Goal: Communication & Community: Answer question/provide support

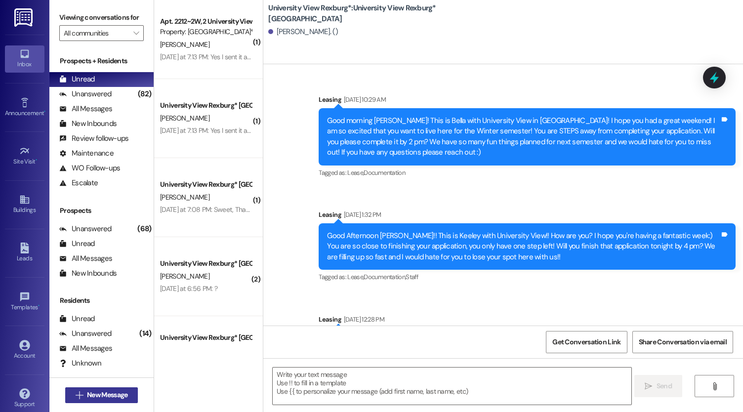
scroll to position [13113, 0]
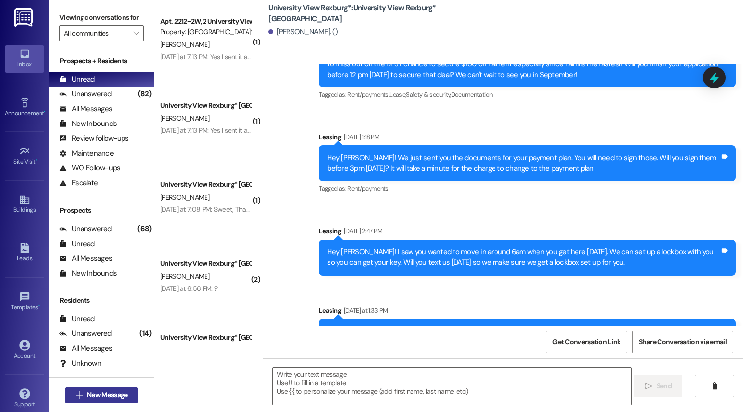
click at [112, 397] on span "New Message" at bounding box center [107, 395] width 41 height 10
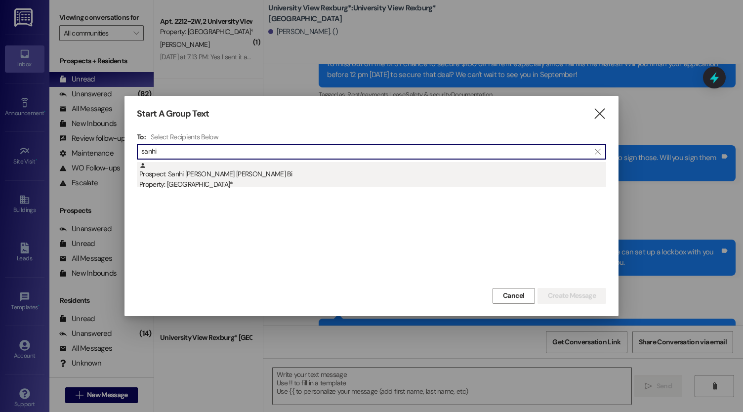
type input "sanhi"
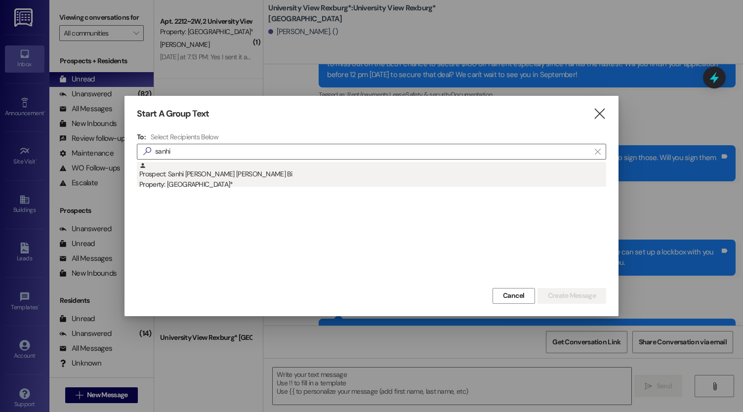
click at [246, 173] on div "Prospect: Sanhi [PERSON_NAME] [PERSON_NAME] Bi Property: [GEOGRAPHIC_DATA]*" at bounding box center [372, 176] width 467 height 28
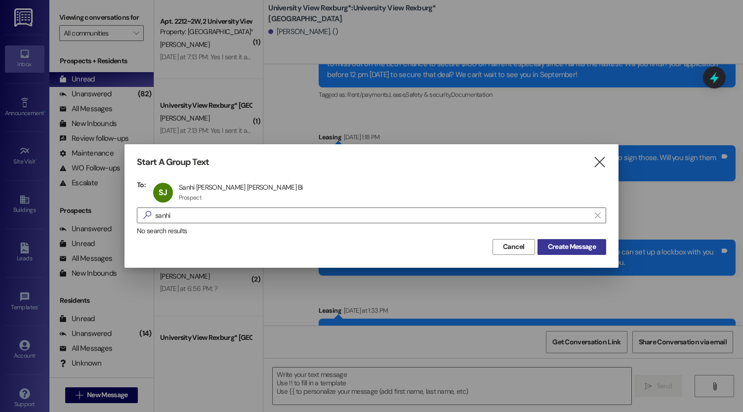
click at [578, 243] on span "Create Message" at bounding box center [572, 247] width 48 height 10
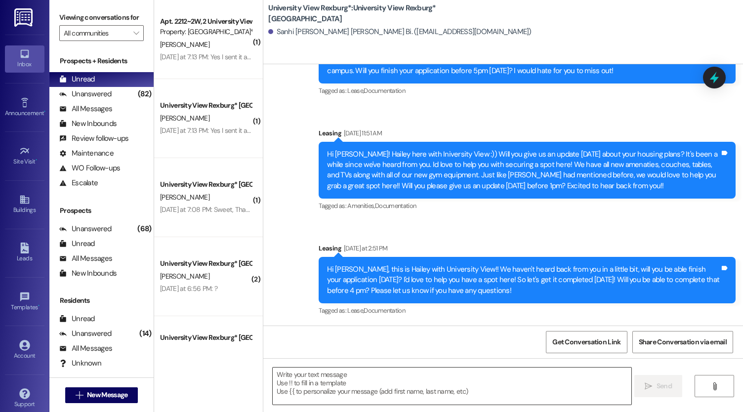
scroll to position [416, 0]
click at [316, 379] on textarea at bounding box center [452, 386] width 359 height 37
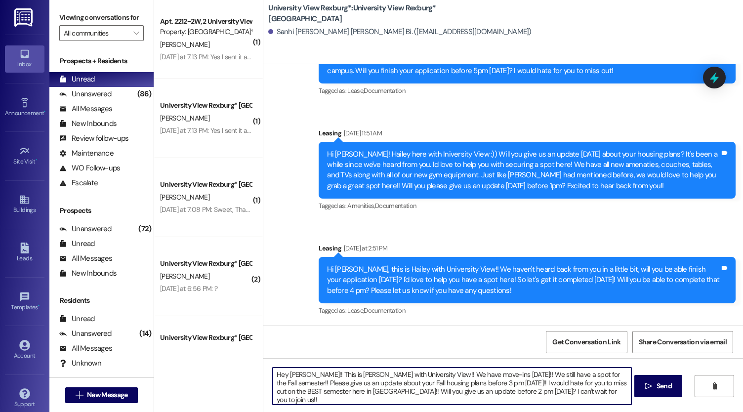
click at [350, 386] on textarea "Hey [PERSON_NAME]!! This is [PERSON_NAME] with University View!! We have move-i…" at bounding box center [452, 386] width 359 height 37
type textarea "Hey [PERSON_NAME]!! This is [PERSON_NAME] with University View!! We have move-i…"
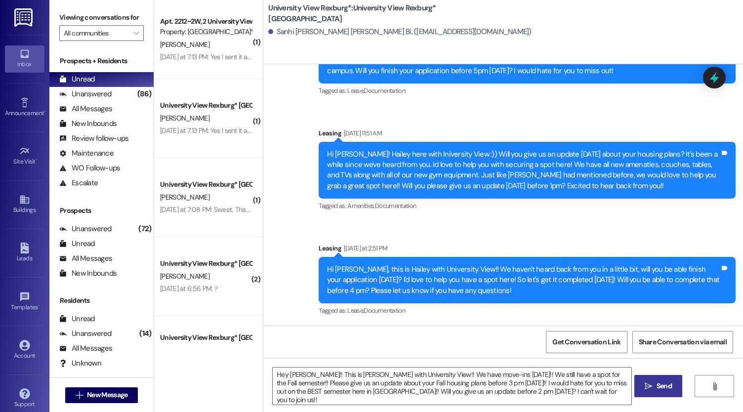
click at [665, 386] on span "Send" at bounding box center [663, 386] width 15 height 10
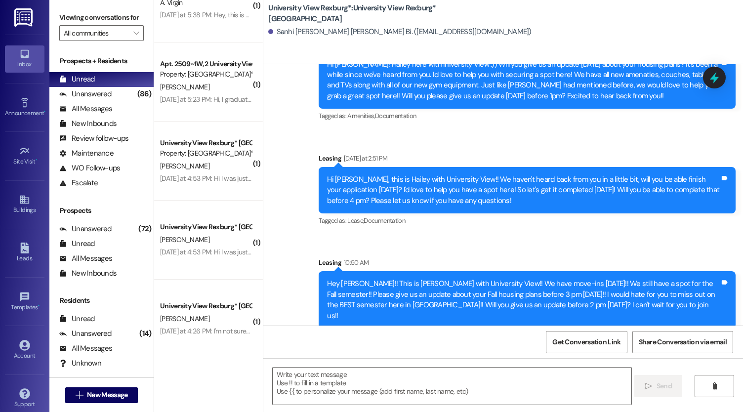
scroll to position [607, 0]
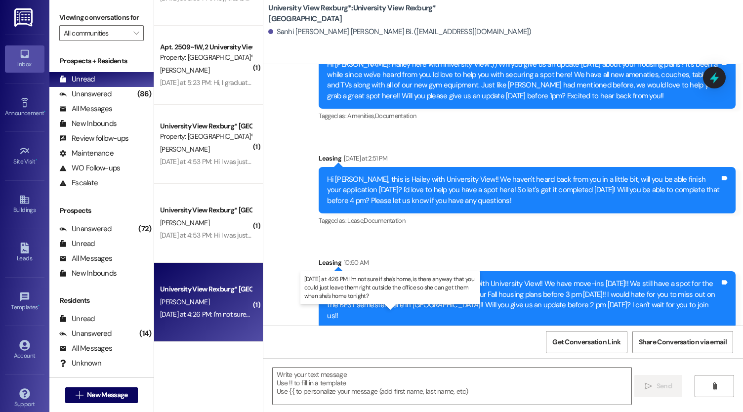
click at [205, 317] on div "[DATE] at 4:26 PM: I'm not sure if she's home, is there anyway that you could j…" at bounding box center [391, 314] width 462 height 9
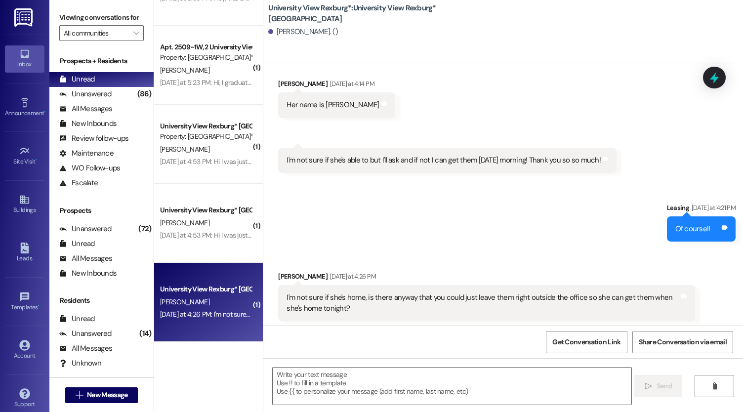
scroll to position [1537, 0]
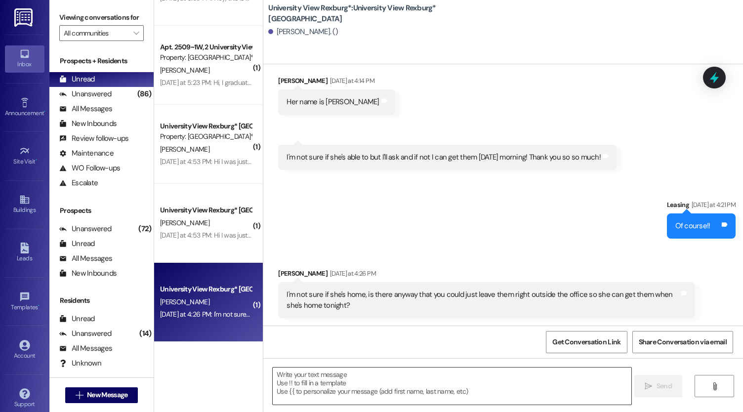
click at [353, 384] on textarea at bounding box center [452, 386] width 359 height 37
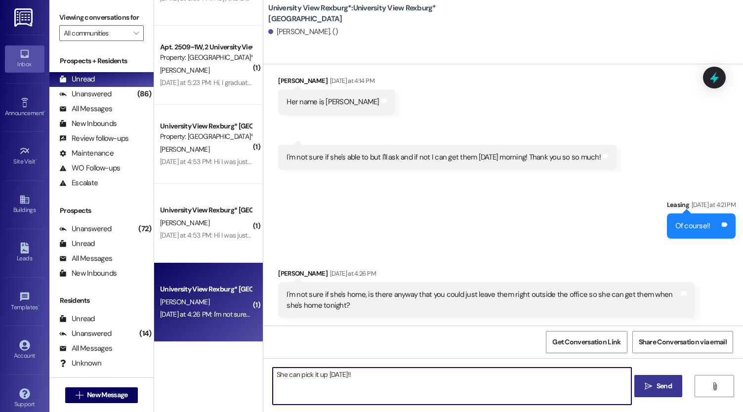
type textarea "She can pick it up [DATE]!!"
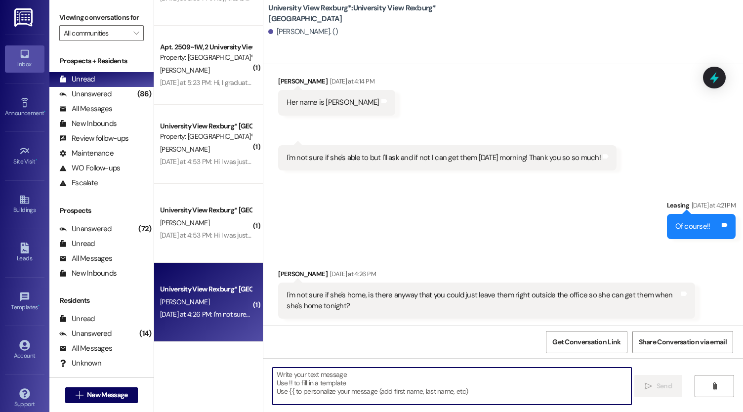
scroll to position [1605, 0]
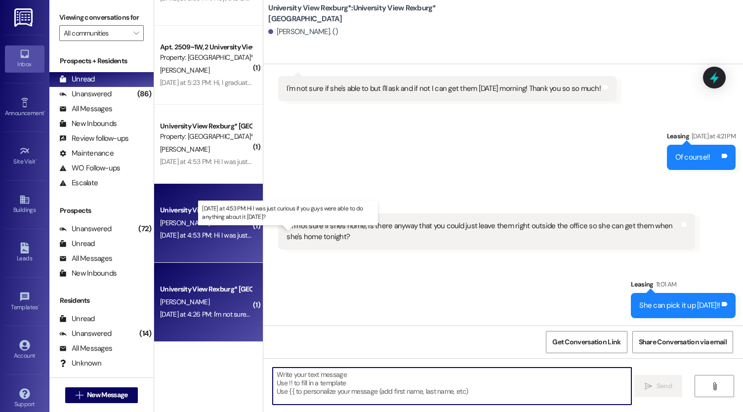
click at [195, 239] on div "[DATE] at 4:53 PM: Hi I was just curious if you guys were able to do anything a…" at bounding box center [291, 235] width 262 height 9
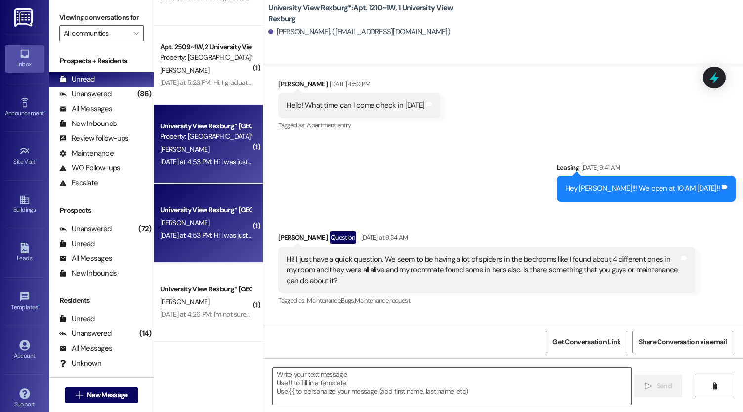
scroll to position [22956, 0]
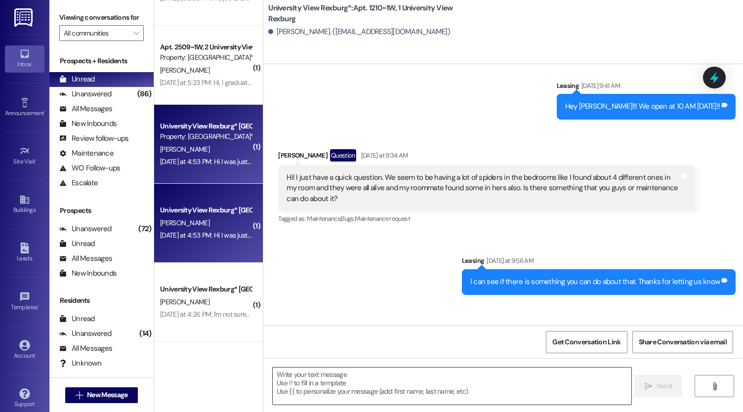
click at [340, 400] on textarea at bounding box center [452, 386] width 359 height 37
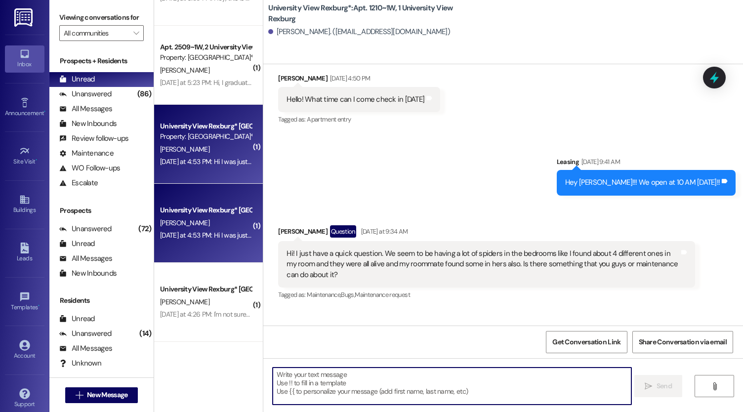
scroll to position [22880, 0]
click at [351, 394] on textarea at bounding box center [452, 386] width 359 height 37
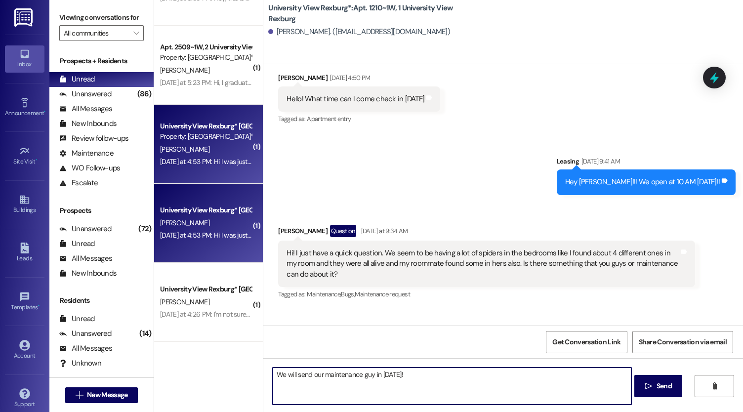
type textarea "We will send our maintenance guy in [DATE]!!"
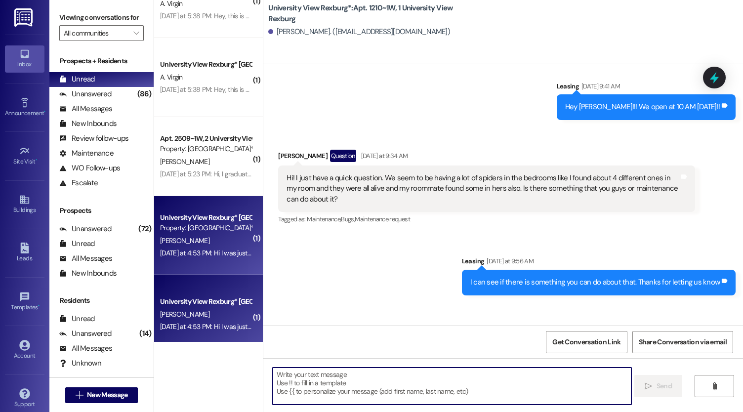
scroll to position [501, 0]
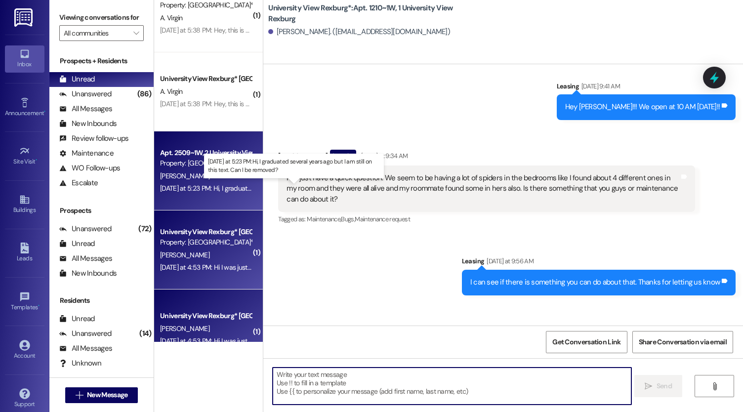
click at [210, 189] on div "[DATE] at 5:23 PM: Hi, I graduated several years ago but I am still on this tex…" at bounding box center [296, 188] width 272 height 9
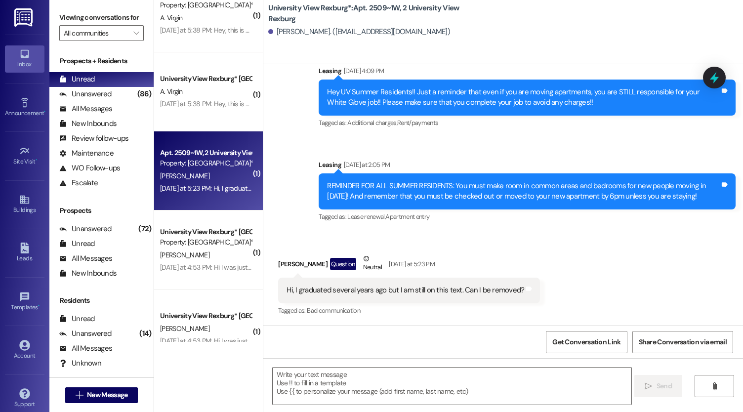
scroll to position [232, 0]
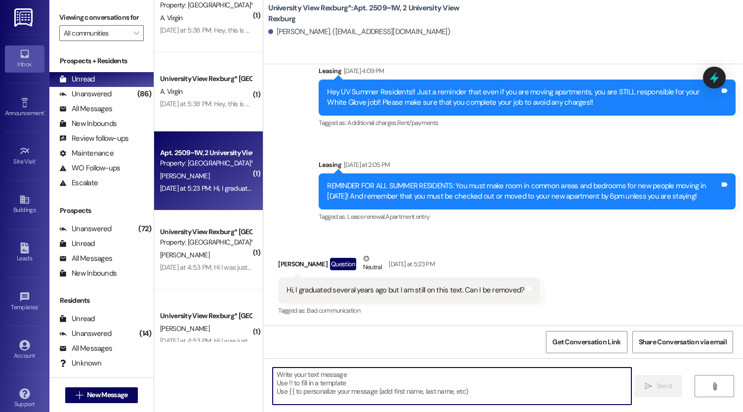
click at [368, 375] on textarea at bounding box center [452, 386] width 359 height 37
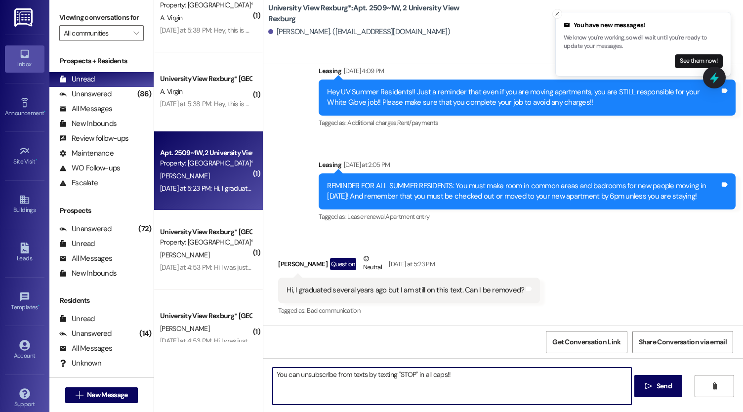
type textarea "You can unsubscribe from texts by texting "STOP" in all caps!!"
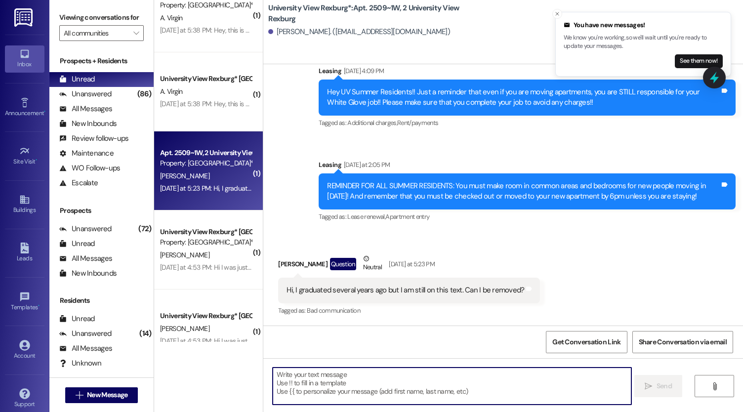
scroll to position [301, 0]
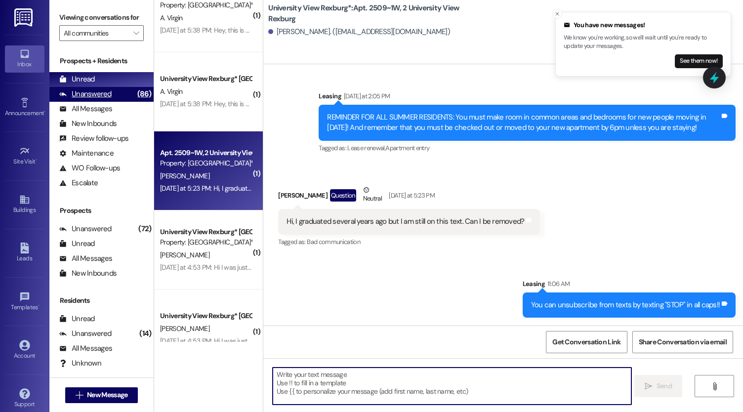
click at [111, 102] on div "Unanswered (86)" at bounding box center [101, 94] width 104 height 15
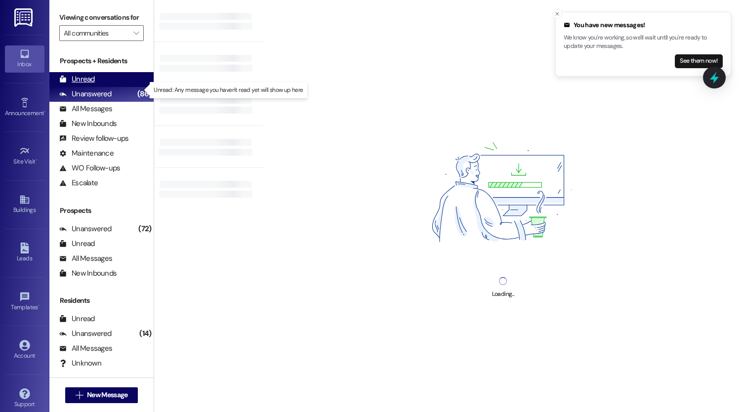
click at [95, 87] on div "Unread (0)" at bounding box center [101, 79] width 104 height 15
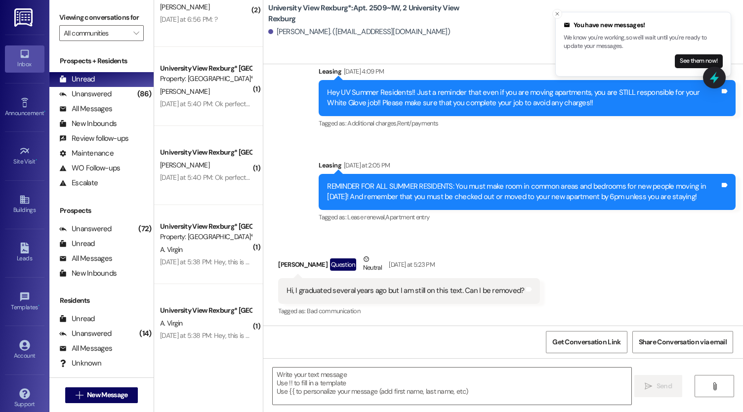
scroll to position [607, 0]
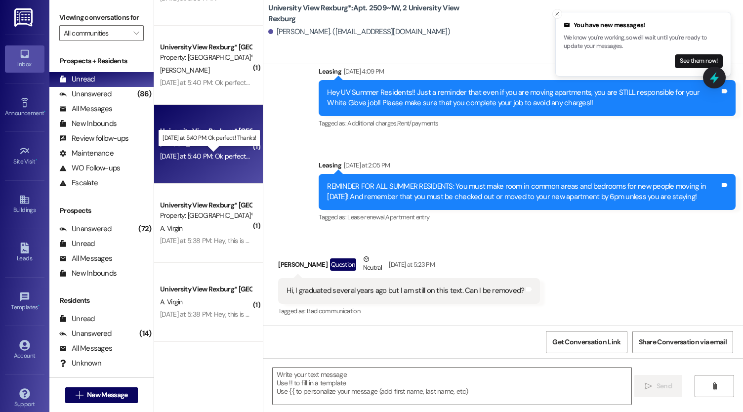
click at [190, 155] on div "[DATE] at 5:40 PM: Ok perfect! Thanks! [DATE] at 5:40 PM: Ok perfect! Thanks!" at bounding box center [215, 156] width 111 height 9
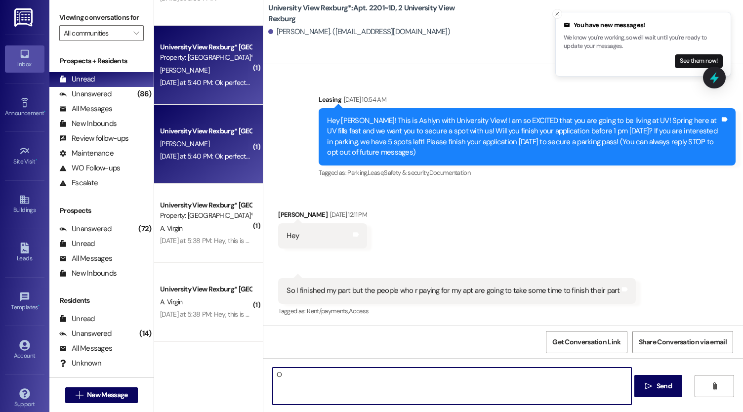
scroll to position [33930, 0]
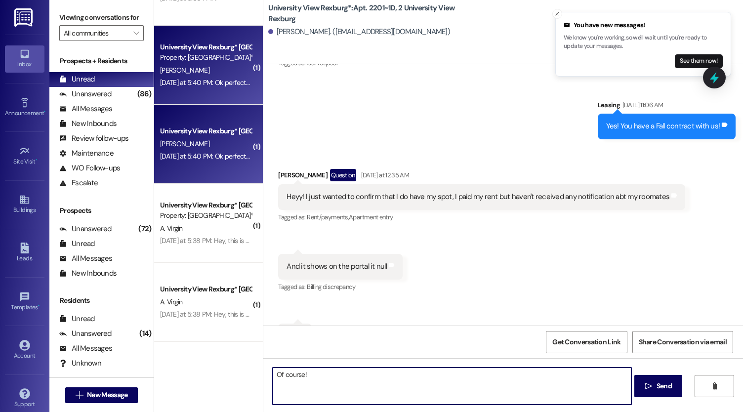
type textarea "Of course!!"
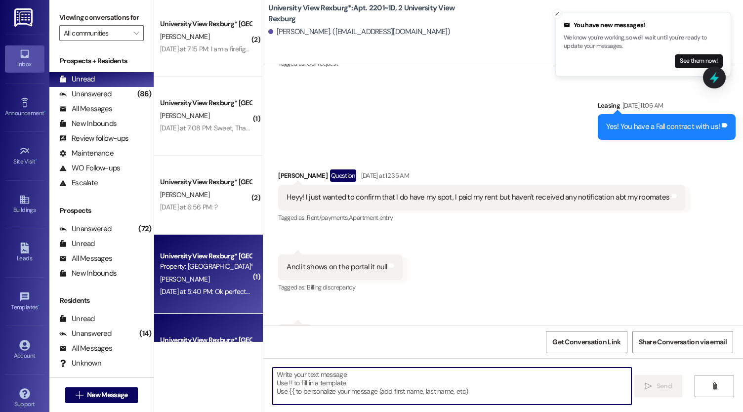
scroll to position [396, 0]
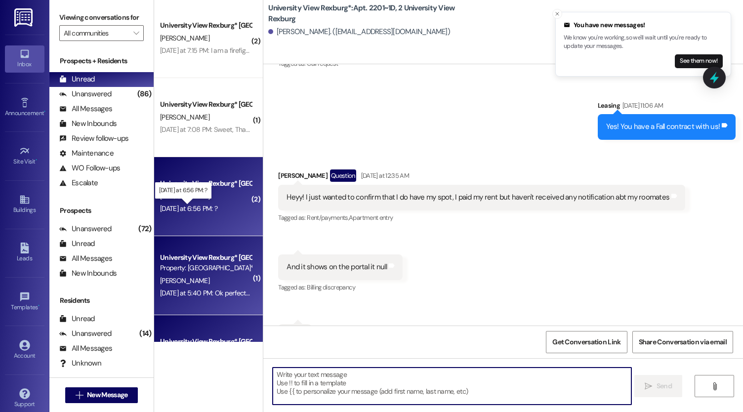
click at [179, 212] on div "[DATE] at 6:56 PM: ? [DATE] at 6:56 PM: ?" at bounding box center [188, 208] width 57 height 9
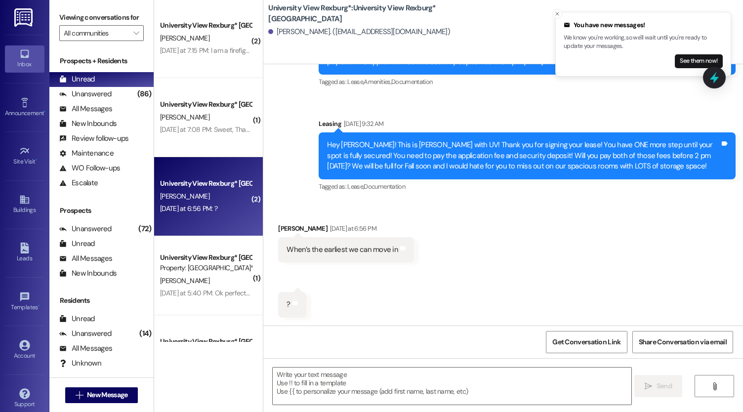
scroll to position [822, 0]
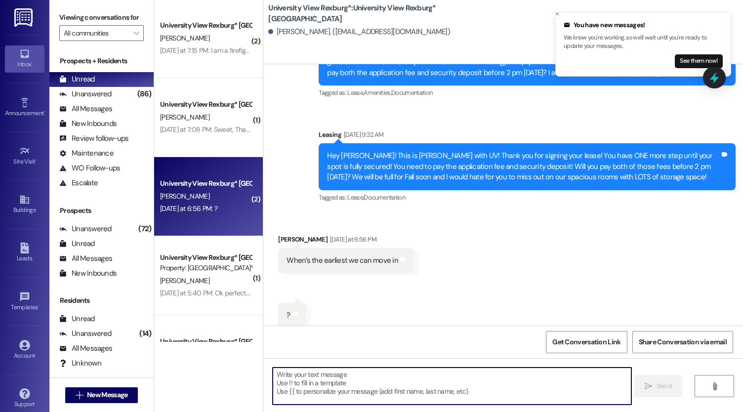
click at [350, 381] on textarea at bounding box center [452, 386] width 359 height 37
type textarea "We opened at 8 AM [DATE]!!"
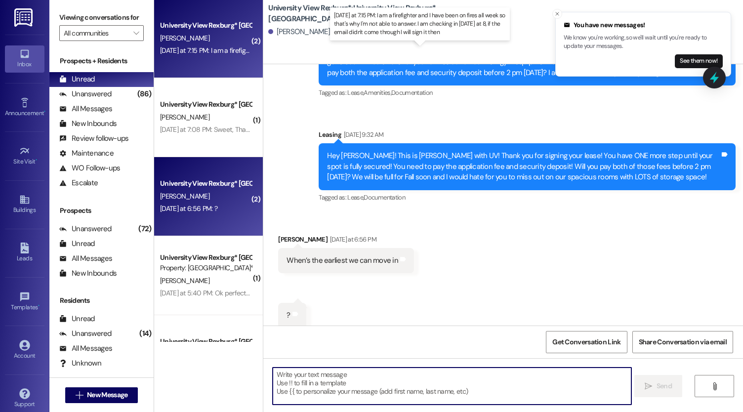
click at [204, 53] on div "[DATE] at 7:15 PM: I am a firefighter and I have been on fires all week so that…" at bounding box center [417, 50] width 514 height 9
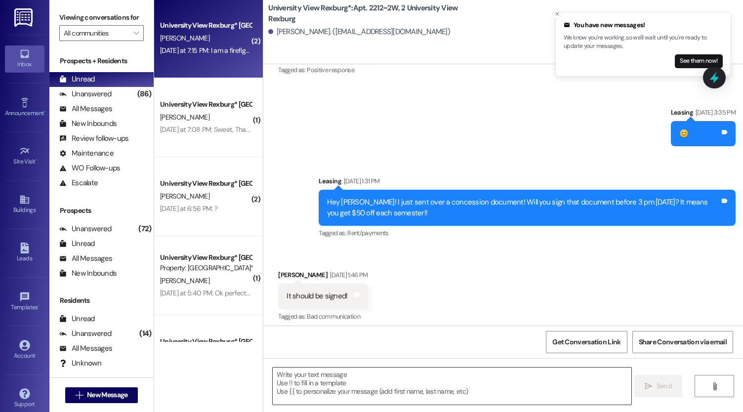
click at [340, 381] on textarea at bounding box center [452, 386] width 359 height 37
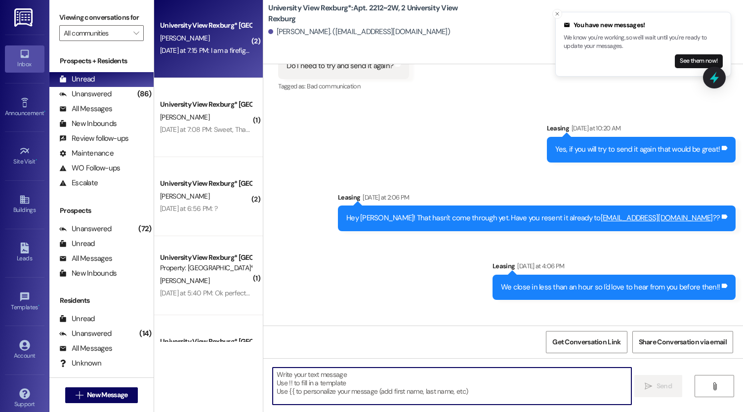
scroll to position [20971, 0]
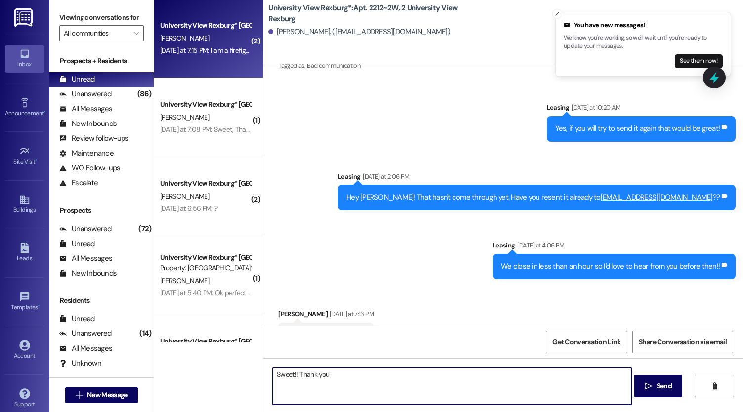
type textarea "Sweet!! Thank you!!"
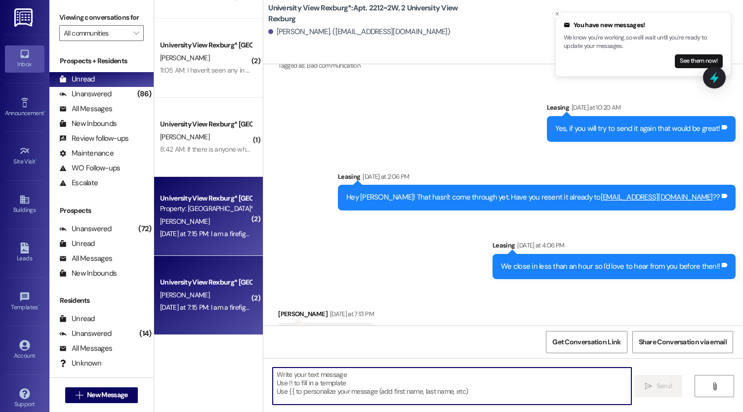
scroll to position [138, 0]
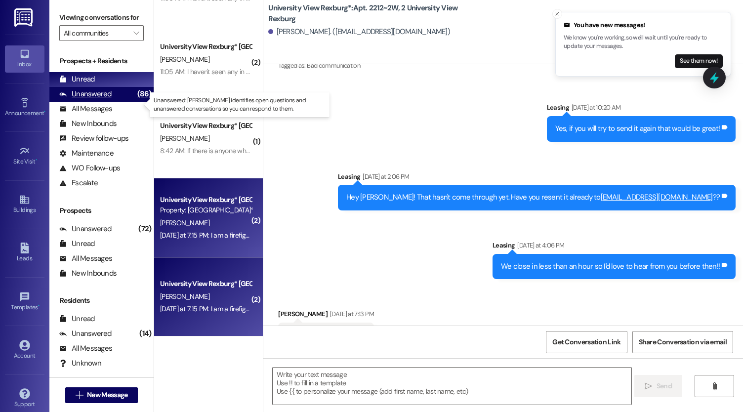
click at [104, 97] on div "Unanswered (86)" at bounding box center [101, 94] width 104 height 15
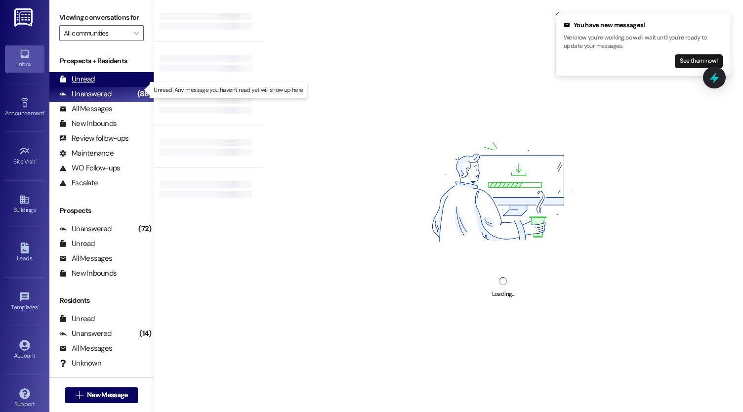
click at [97, 87] on div "Unread (0)" at bounding box center [101, 79] width 104 height 15
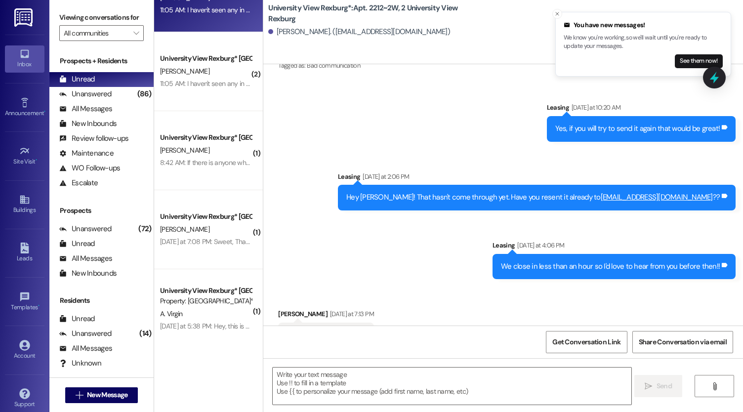
scroll to position [127, 0]
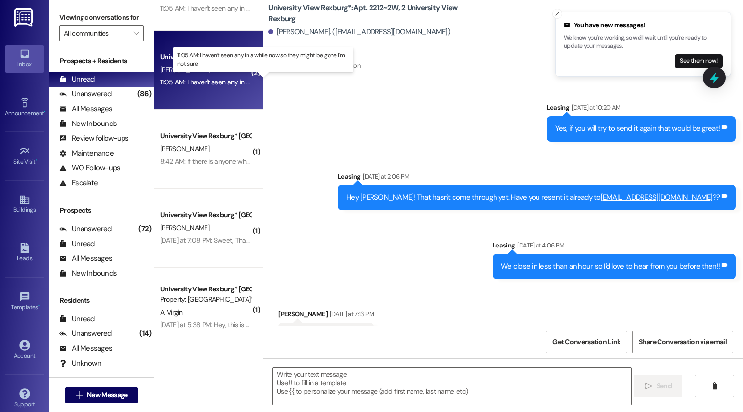
click at [191, 86] on div "11:05 AM: I haven't seen any in a while now so they might be gone I'm not sure …" at bounding box center [269, 82] width 219 height 9
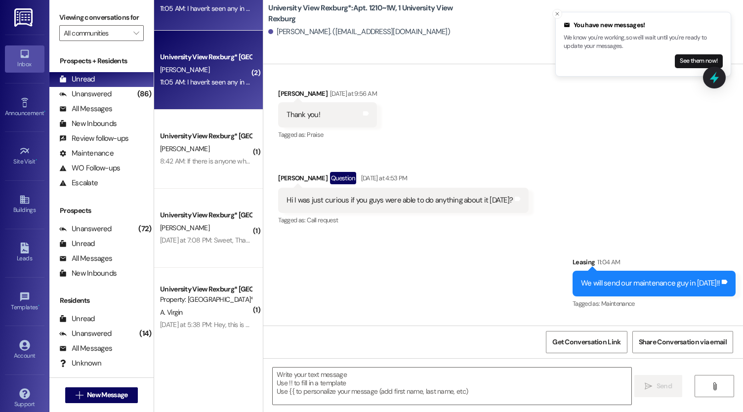
scroll to position [23192, 0]
click at [316, 386] on textarea at bounding box center [452, 386] width 359 height 37
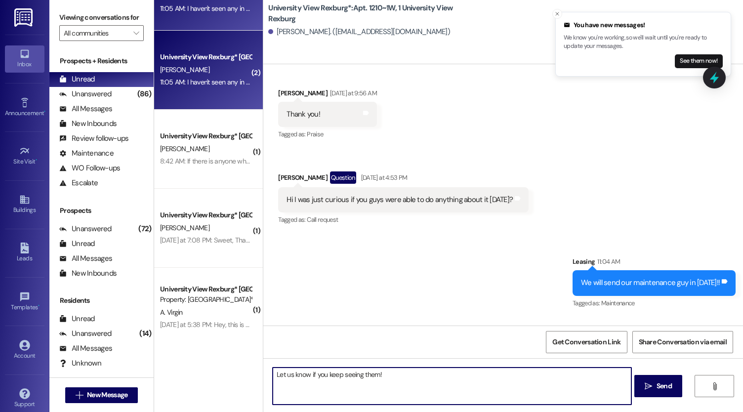
type textarea "Let us know if you keep seeing them!!"
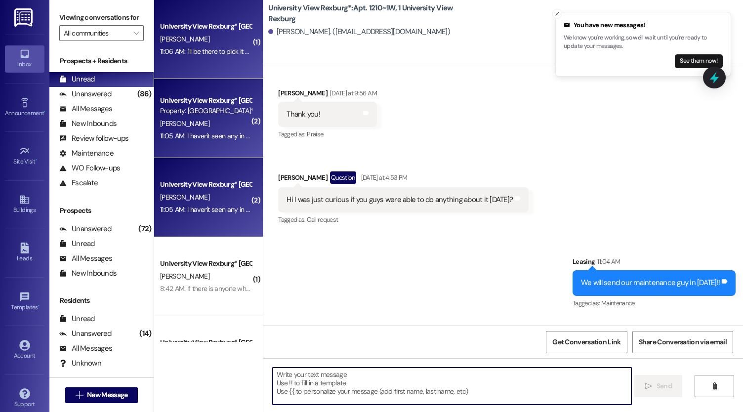
scroll to position [23192, 0]
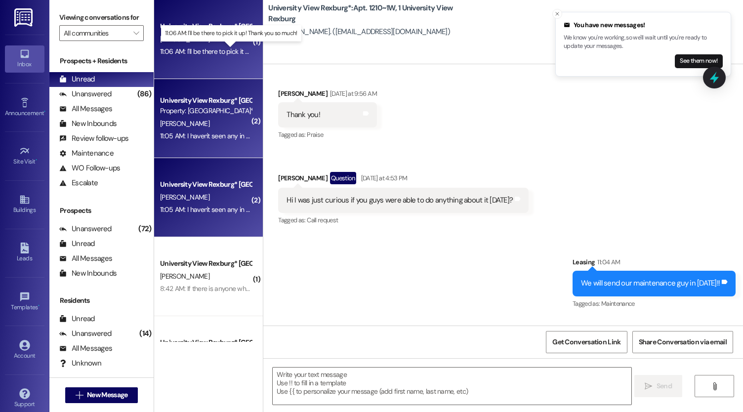
click at [207, 53] on div "11:06 AM: I'll be there to pick it up! Thank you so much! 11:06 AM: I'll be the…" at bounding box center [236, 51] width 153 height 9
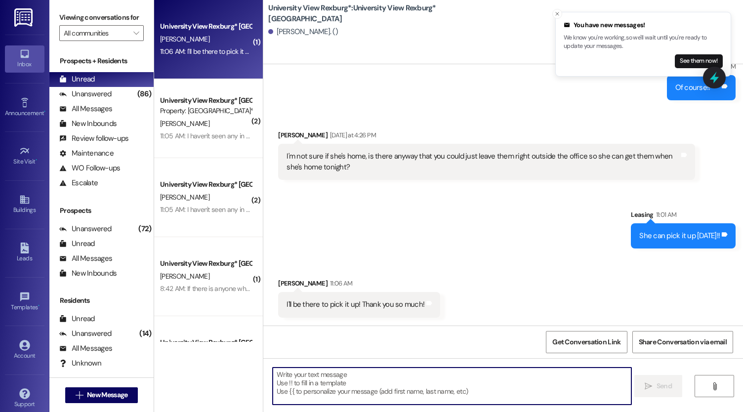
scroll to position [1675, 0]
click at [329, 385] on textarea at bounding box center [452, 386] width 359 height 37
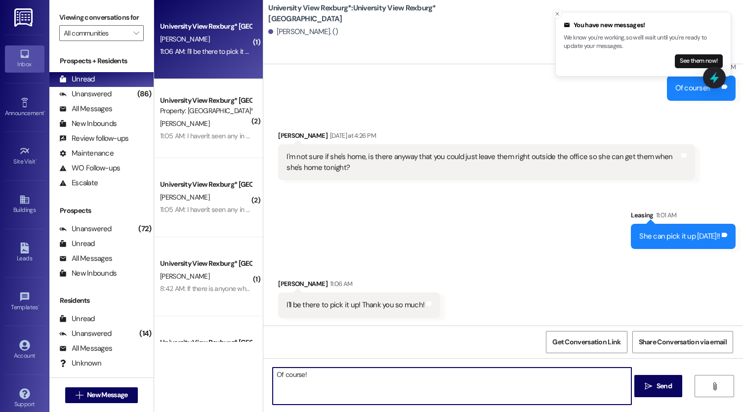
type textarea "Of course!!"
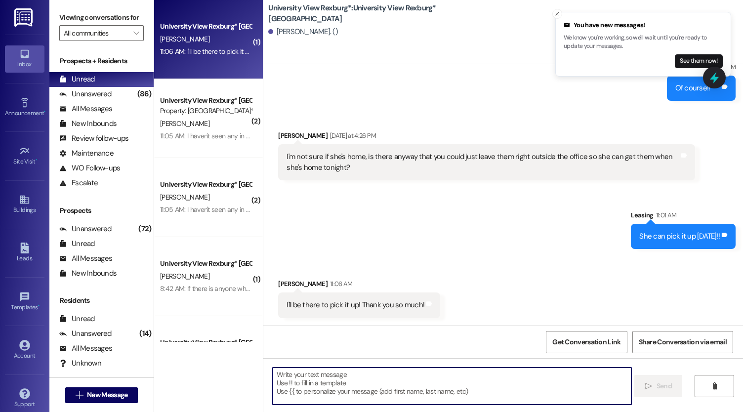
scroll to position [1743, 0]
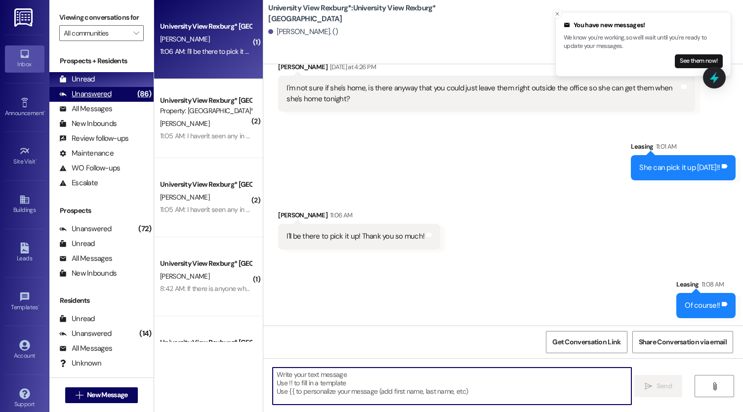
click at [102, 99] on div "Unanswered" at bounding box center [85, 94] width 52 height 10
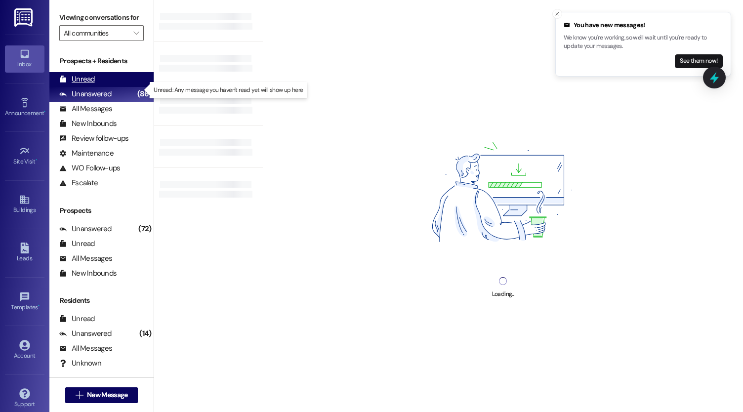
click at [86, 84] on div "Unread" at bounding box center [77, 79] width 36 height 10
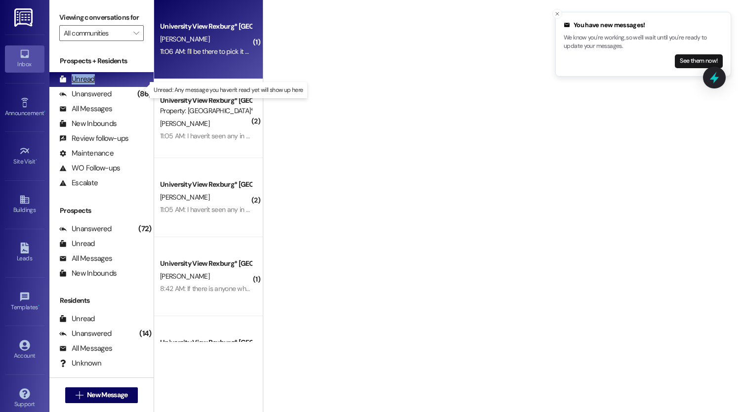
click at [86, 84] on div "Unread" at bounding box center [77, 79] width 36 height 10
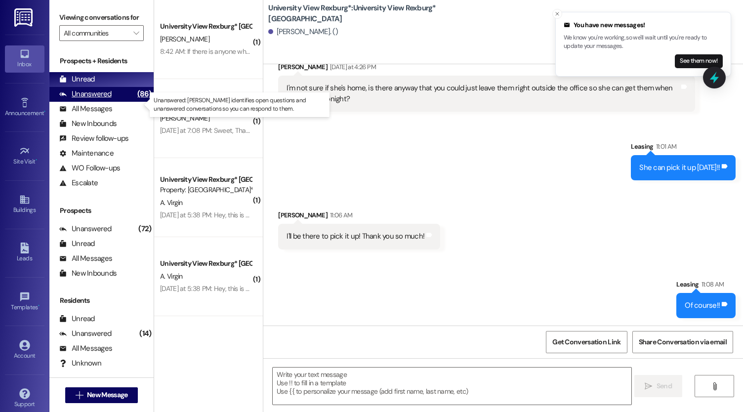
click at [106, 99] on div "Unanswered" at bounding box center [85, 94] width 52 height 10
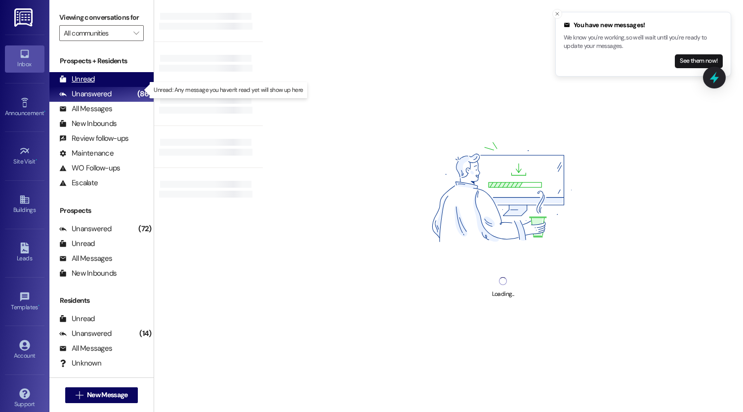
click at [86, 84] on div "Unread" at bounding box center [77, 79] width 36 height 10
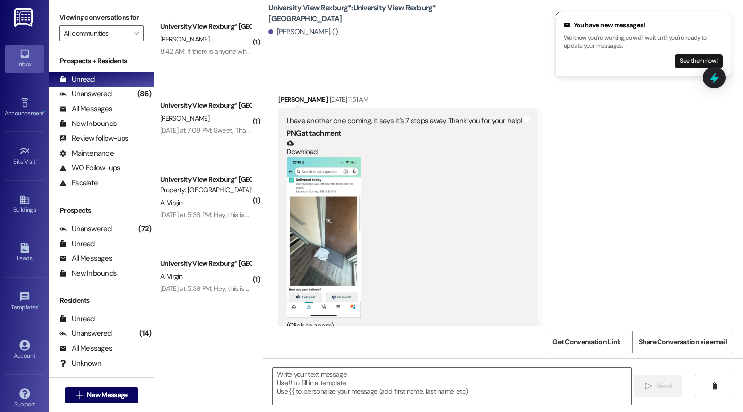
scroll to position [0, 0]
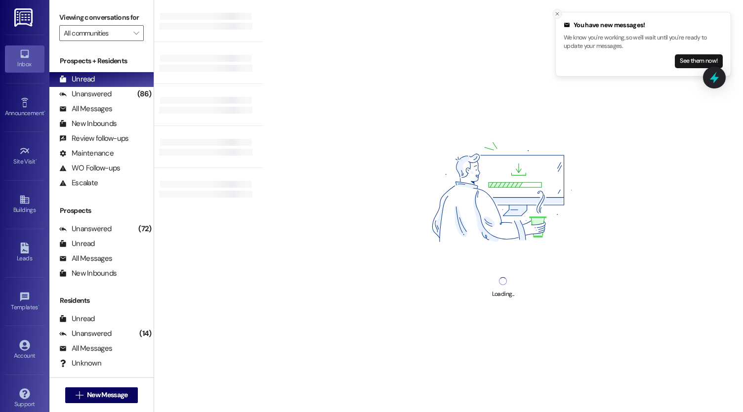
click at [556, 13] on line "Close toast" at bounding box center [557, 13] width 3 height 3
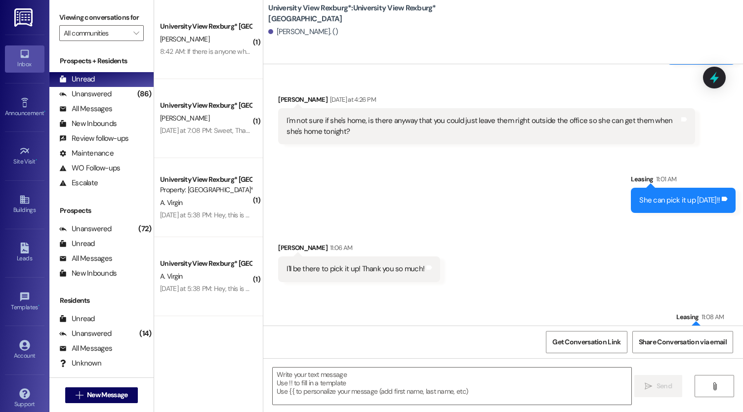
scroll to position [1674, 0]
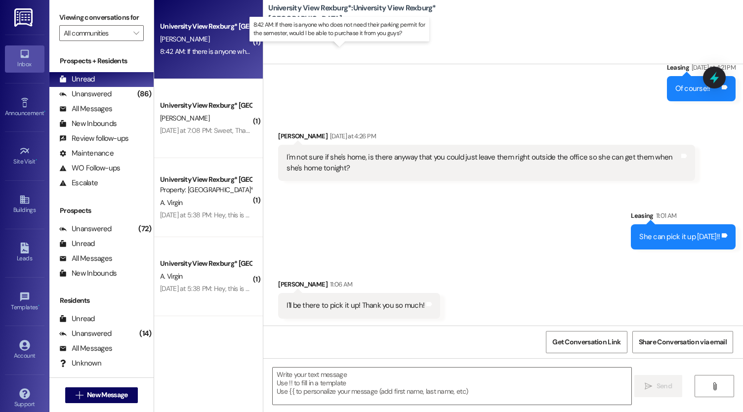
click at [210, 55] on div "8:42 AM: If there is anyone who does not need their parking permit for the seme…" at bounding box center [346, 51] width 373 height 9
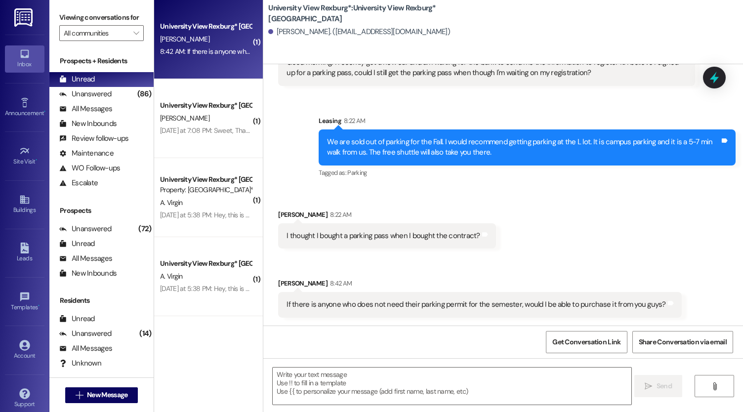
scroll to position [821, 0]
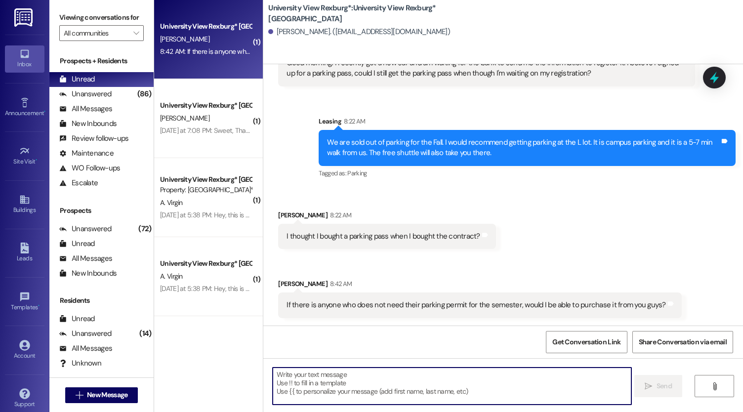
click at [335, 394] on textarea at bounding box center [452, 386] width 359 height 37
click at [348, 380] on textarea at bounding box center [452, 386] width 359 height 37
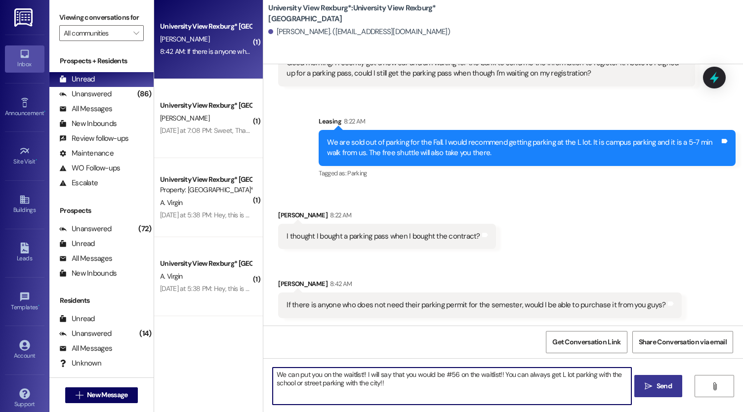
type textarea "We can put you on the waitlist!! I will say that you would be #56 on the waitli…"
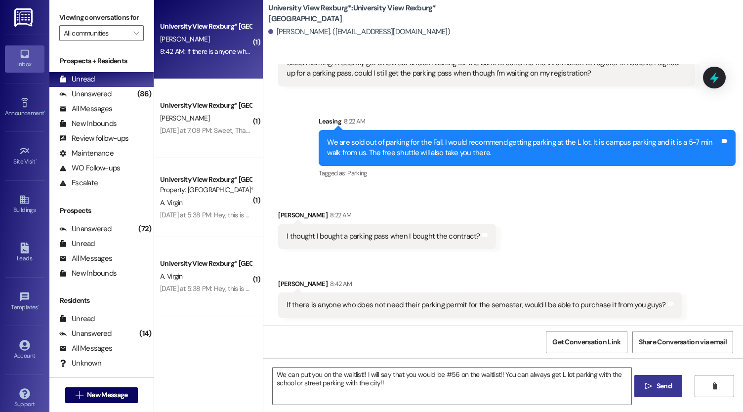
click at [663, 388] on span "Send" at bounding box center [663, 386] width 15 height 10
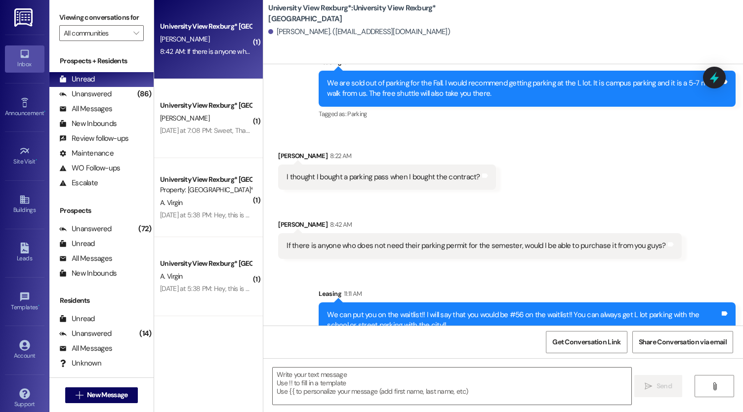
scroll to position [901, 0]
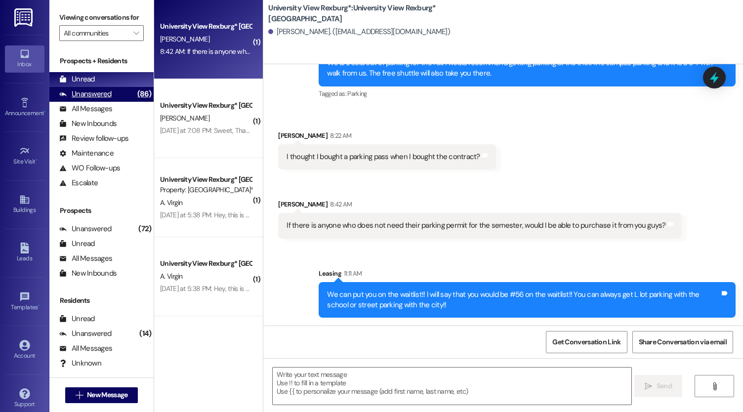
click at [123, 102] on div "Unanswered (86)" at bounding box center [101, 94] width 104 height 15
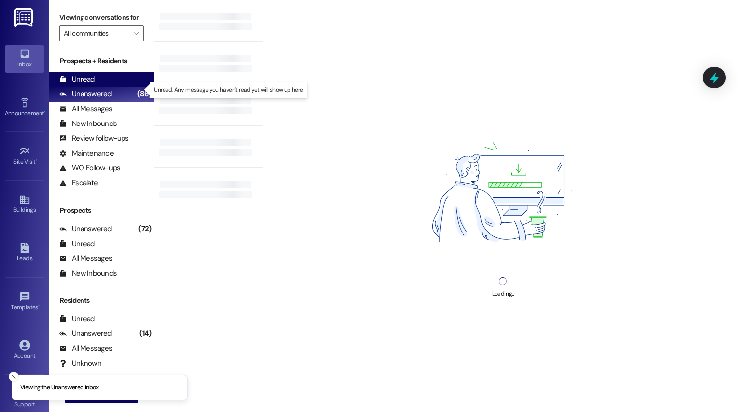
click at [107, 87] on div "Unread (0)" at bounding box center [101, 79] width 104 height 15
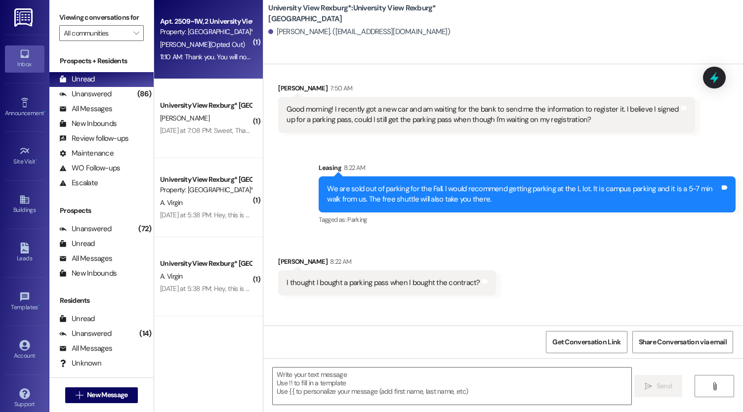
scroll to position [821, 0]
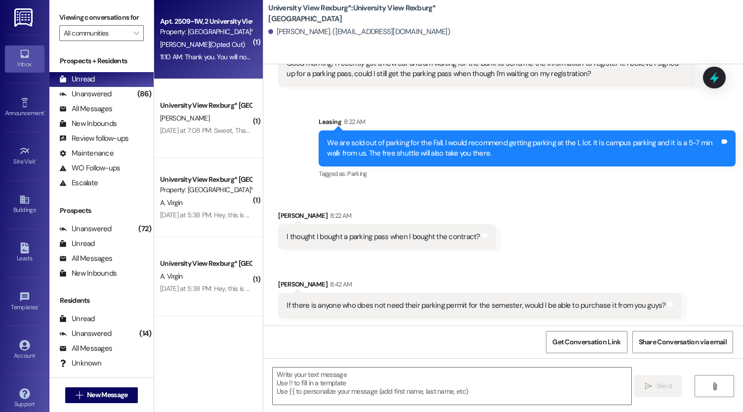
click at [167, 50] on div "[PERSON_NAME] (Opted Out)" at bounding box center [205, 45] width 93 height 12
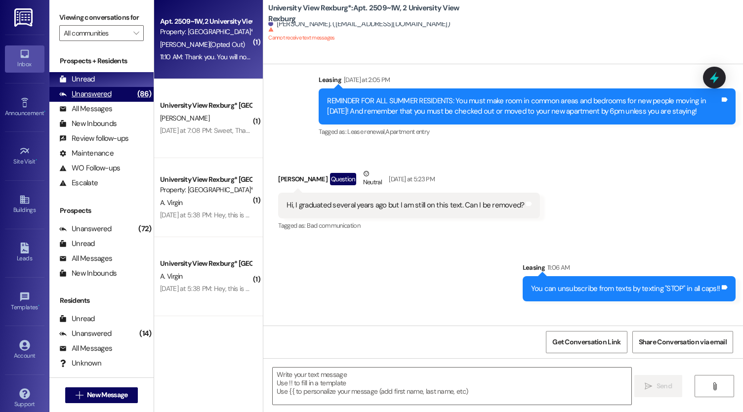
click at [111, 102] on div "Unanswered (86)" at bounding box center [101, 94] width 104 height 15
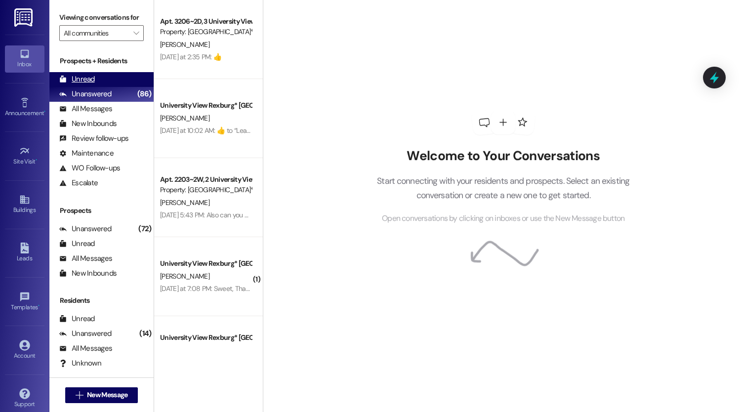
click at [107, 87] on div "Unread (0)" at bounding box center [101, 79] width 104 height 15
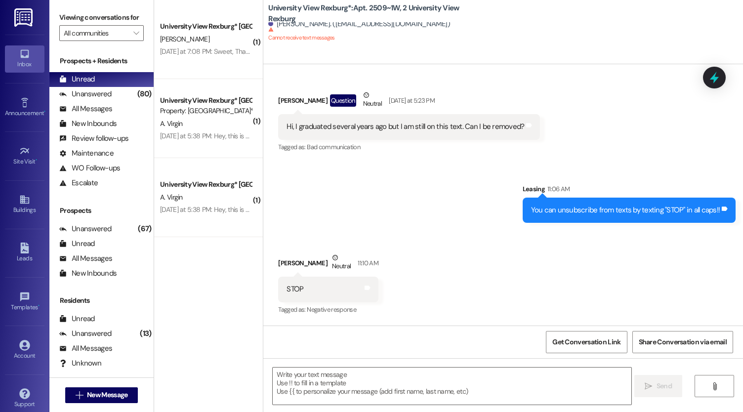
scroll to position [474, 0]
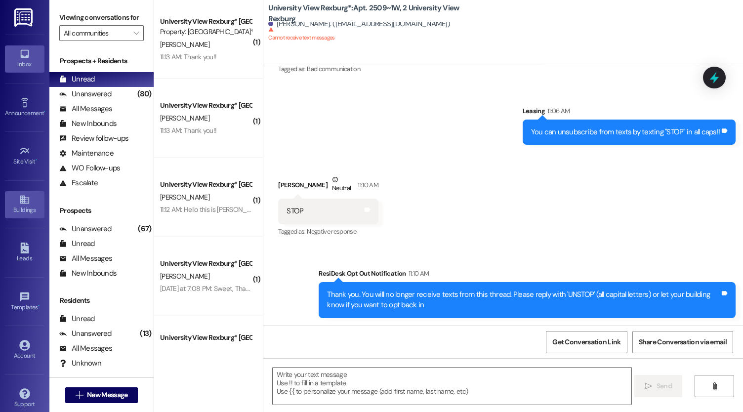
click at [16, 205] on div "Buildings" at bounding box center [24, 210] width 49 height 10
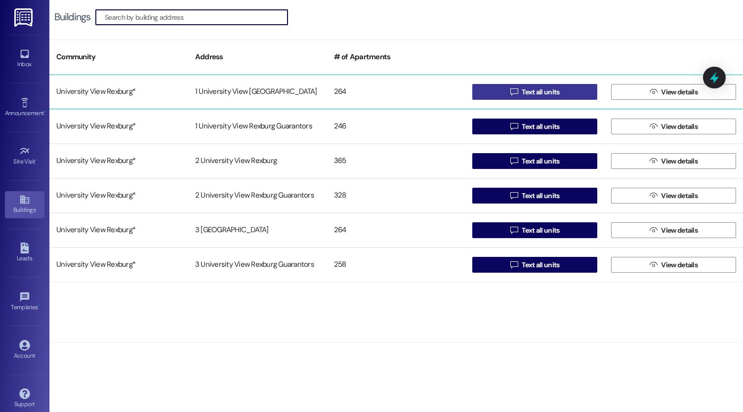
click at [529, 87] on span "Text all units" at bounding box center [541, 92] width 38 height 10
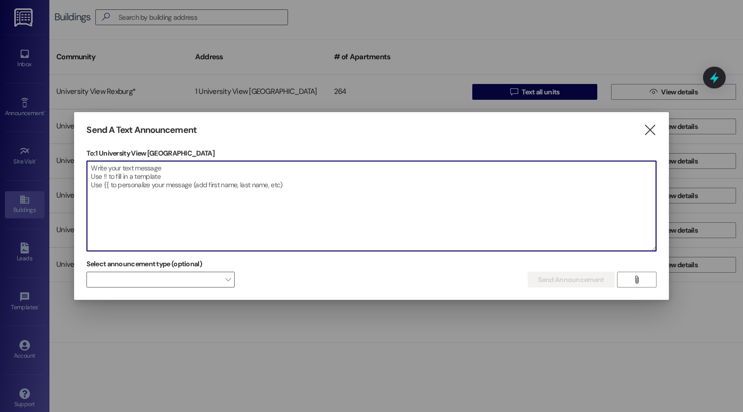
click at [210, 181] on textarea at bounding box center [371, 206] width 569 height 90
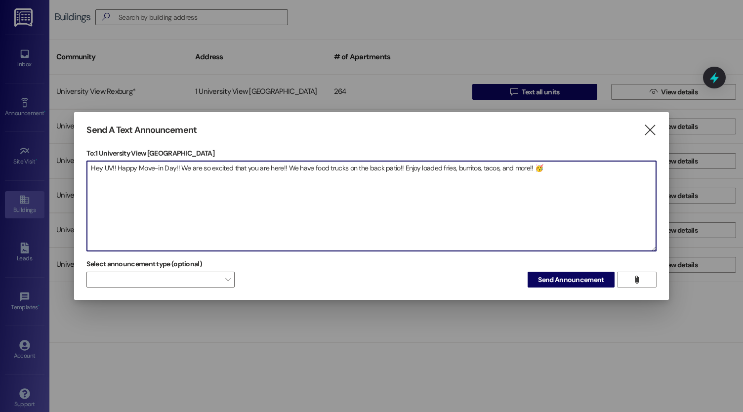
click at [336, 164] on textarea "Hey UV!! Happy Move-in Day!! We are so excited that you are here!! We have food…" at bounding box center [371, 206] width 569 height 90
type textarea "Hey UV!! Happy Move-in Day!! We are so excited that you are here!! We have food…"
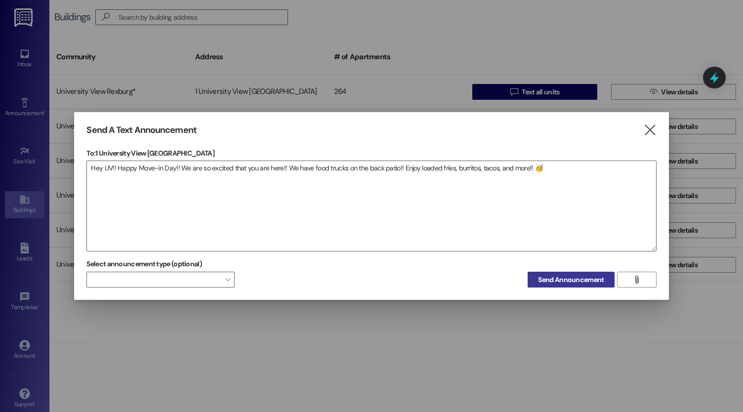
click at [554, 277] on span "Send Announcement" at bounding box center [571, 280] width 66 height 10
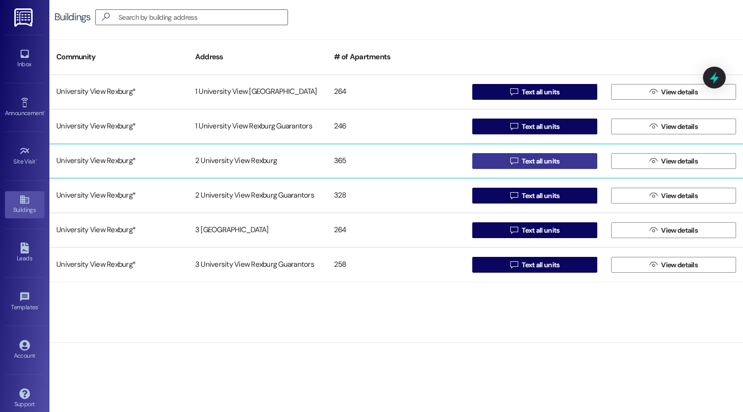
click at [530, 162] on span "Text all units" at bounding box center [541, 161] width 38 height 10
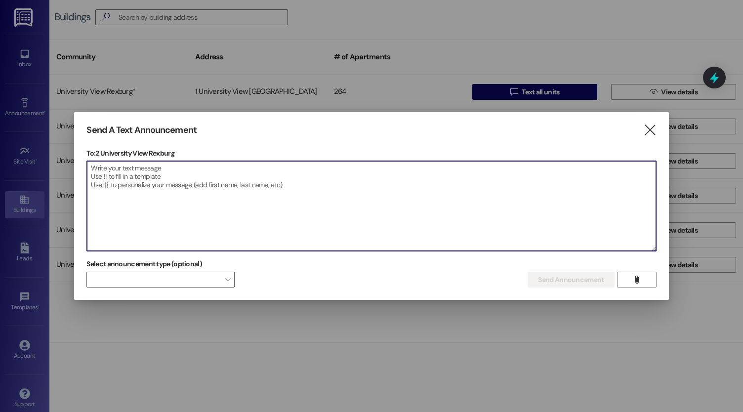
click at [397, 188] on textarea at bounding box center [371, 206] width 569 height 90
paste textarea "Hey UV!! Happy Move-in Day!! We are so excited that you are here!! We have food…"
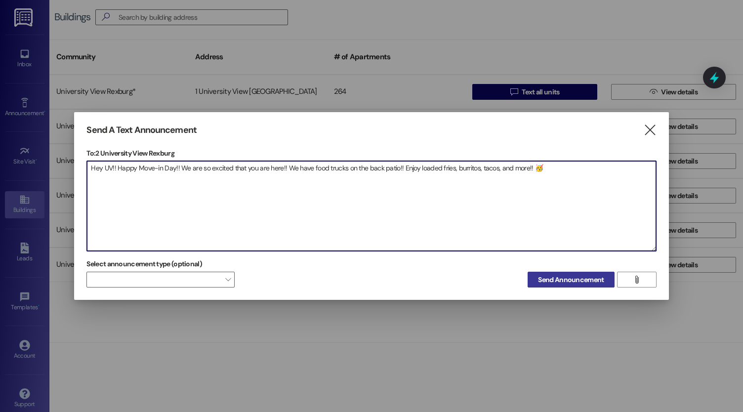
type textarea "Hey UV!! Happy Move-in Day!! We are so excited that you are here!! We have food…"
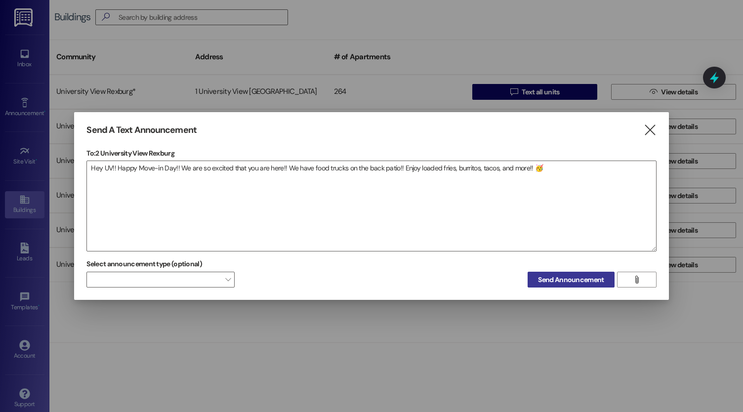
click at [556, 280] on span "Send Announcement" at bounding box center [571, 280] width 66 height 10
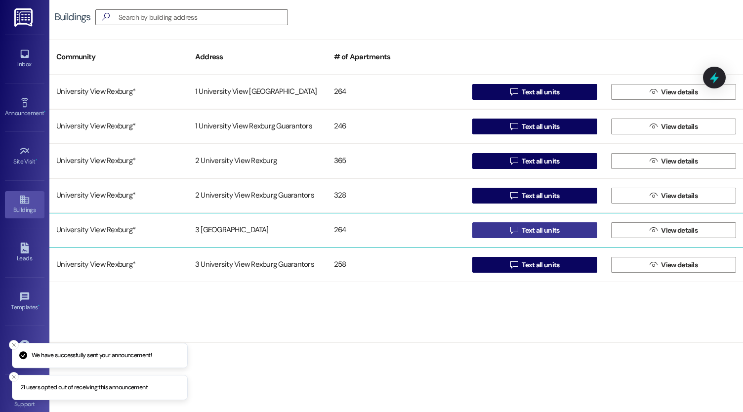
click at [530, 228] on span "Text all units" at bounding box center [541, 230] width 38 height 10
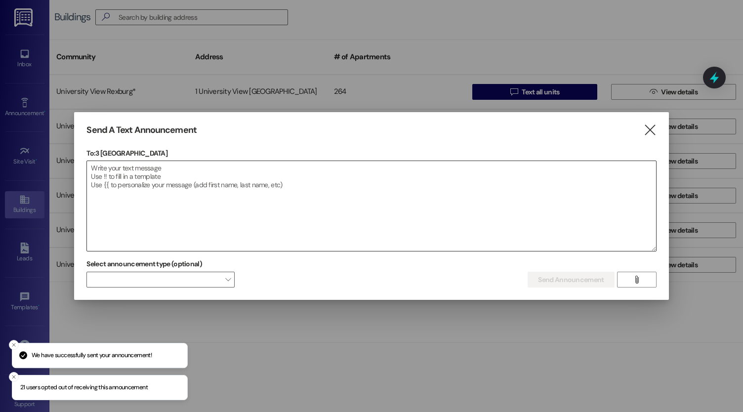
click at [463, 215] on textarea at bounding box center [371, 206] width 569 height 90
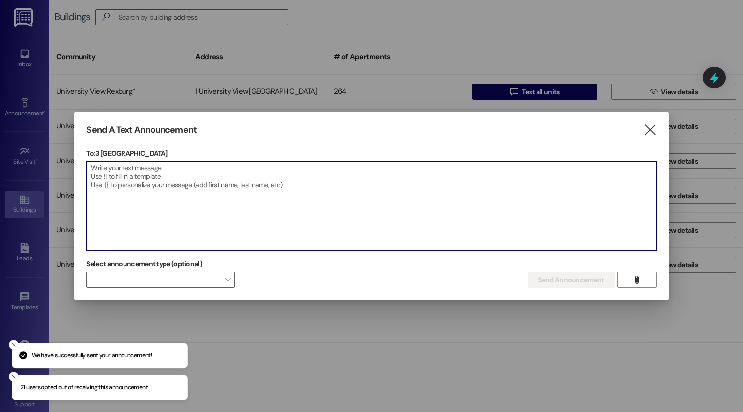
paste textarea "Hey UV!! Happy Move-in Day!! We are so excited that you are here!! We have food…"
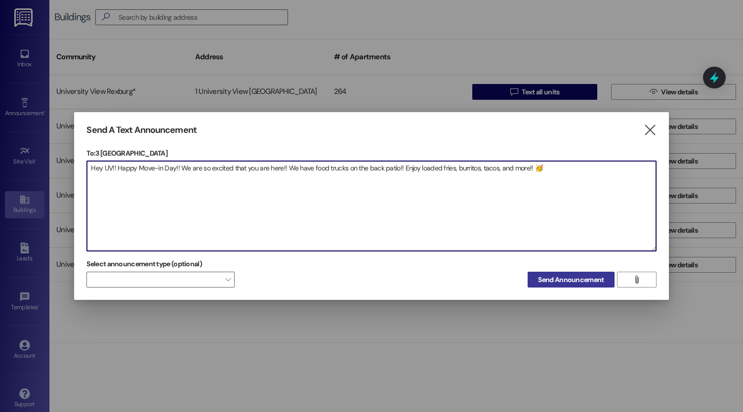
type textarea "Hey UV!! Happy Move-in Day!! We are so excited that you are here!! We have food…"
click at [565, 281] on span "Send Announcement" at bounding box center [571, 280] width 66 height 10
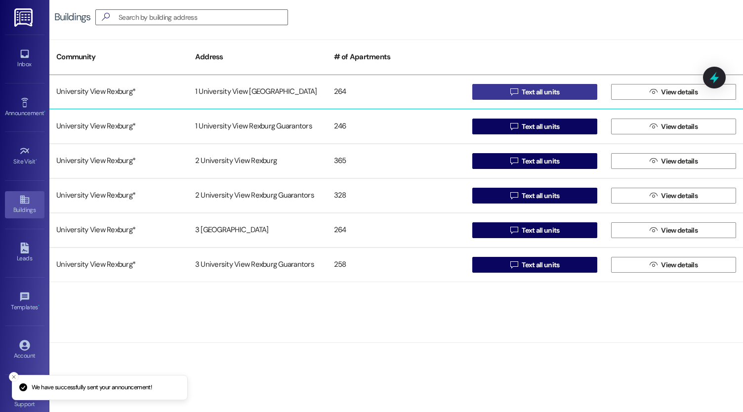
click at [535, 90] on span "Text all units" at bounding box center [541, 92] width 38 height 10
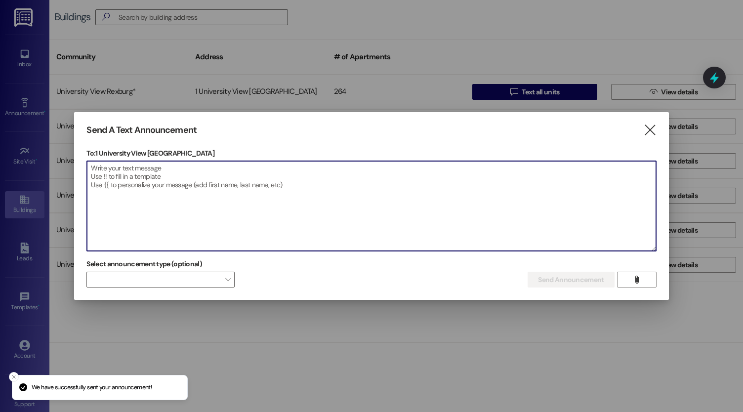
click at [408, 184] on textarea at bounding box center [371, 206] width 569 height 90
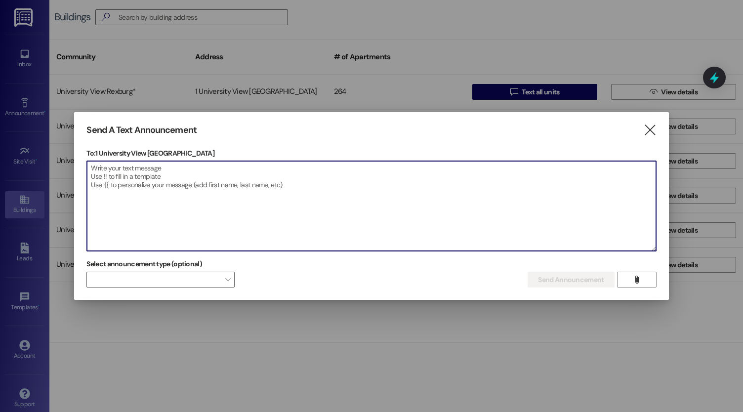
paste textarea "Hey UV!! Happy Move-in Day!! We are so excited that you are here!! We have food…"
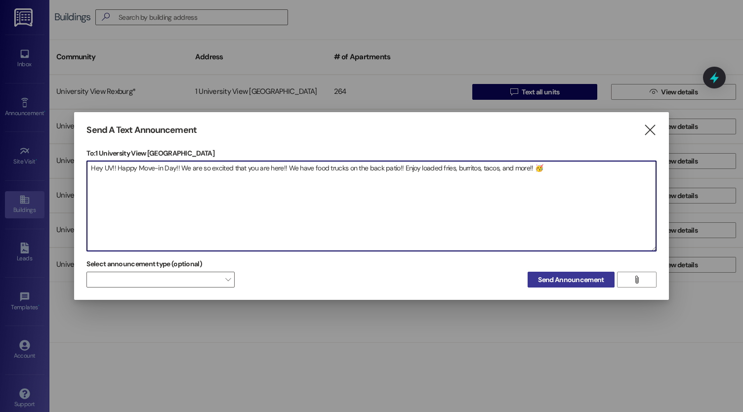
type textarea "Hey UV!! Happy Move-in Day!! We are so excited that you are here!! We have food…"
click at [574, 282] on span "Send Announcement" at bounding box center [571, 280] width 66 height 10
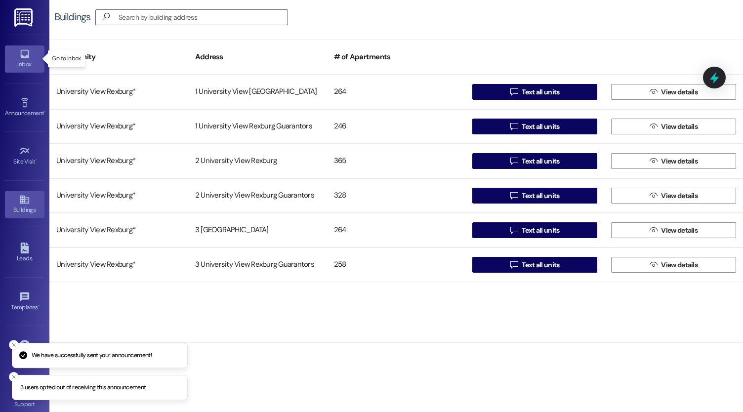
click at [30, 64] on div "Inbox" at bounding box center [24, 64] width 49 height 10
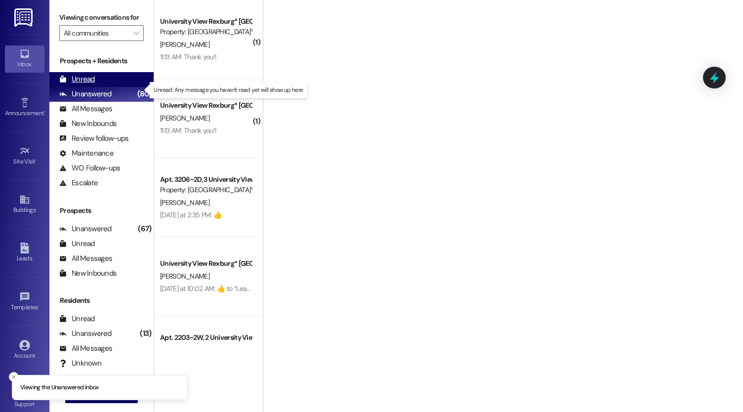
click at [93, 84] on div "Unread" at bounding box center [77, 79] width 36 height 10
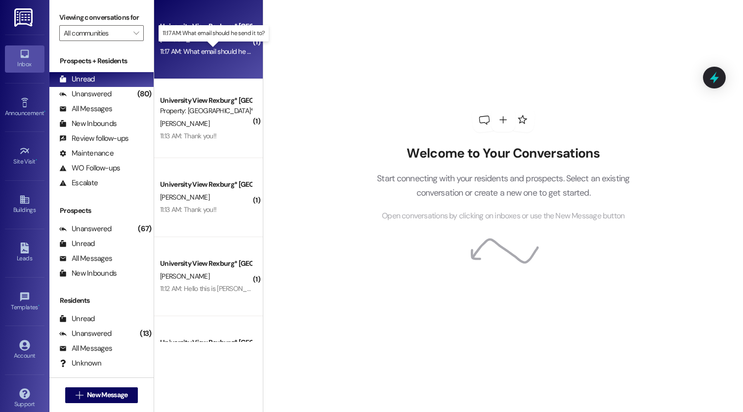
click at [193, 53] on div "11:17 AM: What email should he send it to? 11:17 AM: What email should he send …" at bounding box center [218, 51] width 117 height 9
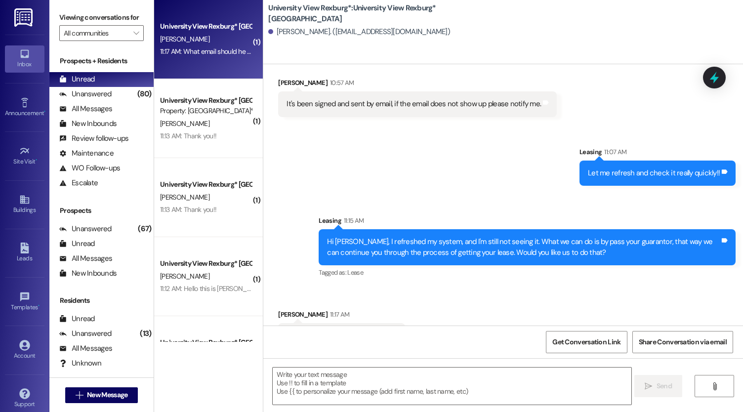
scroll to position [368, 0]
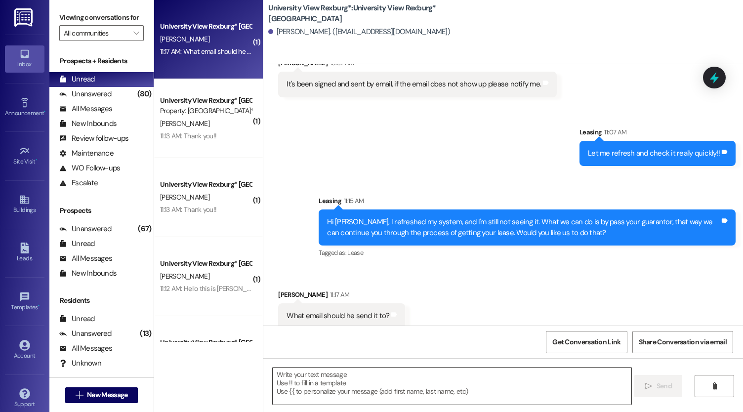
click at [339, 368] on textarea at bounding box center [452, 386] width 359 height 37
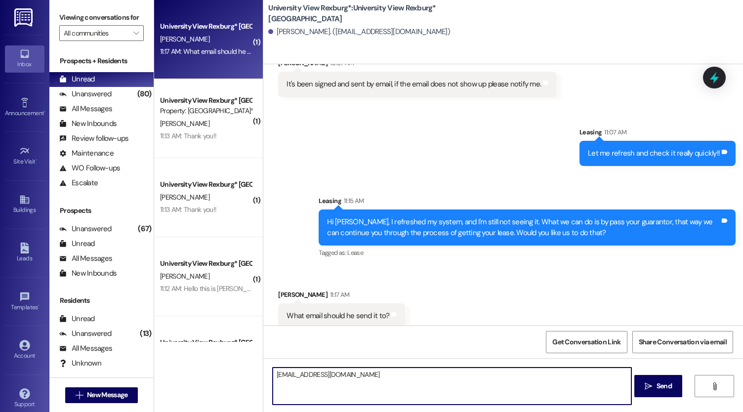
click at [273, 375] on textarea "[EMAIL_ADDRESS][DOMAIN_NAME]" at bounding box center [452, 386] width 359 height 37
click at [439, 381] on textarea "Here is that email: [EMAIL_ADDRESS][DOMAIN_NAME]" at bounding box center [452, 386] width 359 height 37
type textarea "Here is that email: [EMAIL_ADDRESS][DOMAIN_NAME]!"
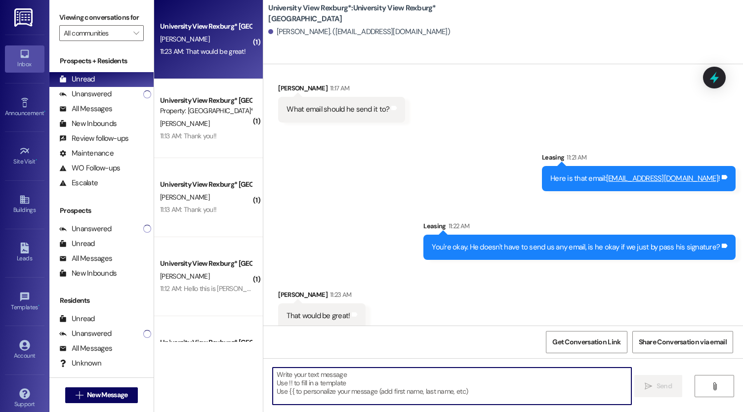
scroll to position [575, 0]
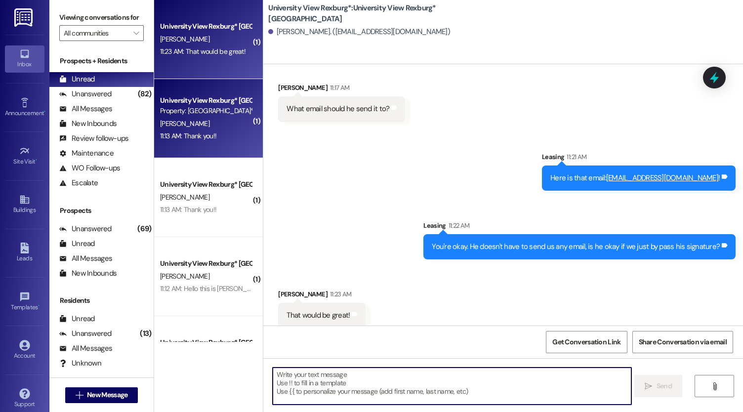
click at [209, 139] on div "11:13 AM: Thank you!! 11:13 AM: Thank you!!" at bounding box center [188, 135] width 56 height 9
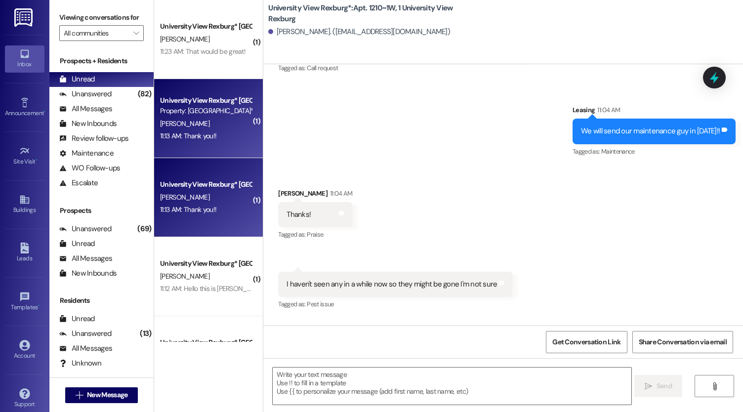
scroll to position [23345, 0]
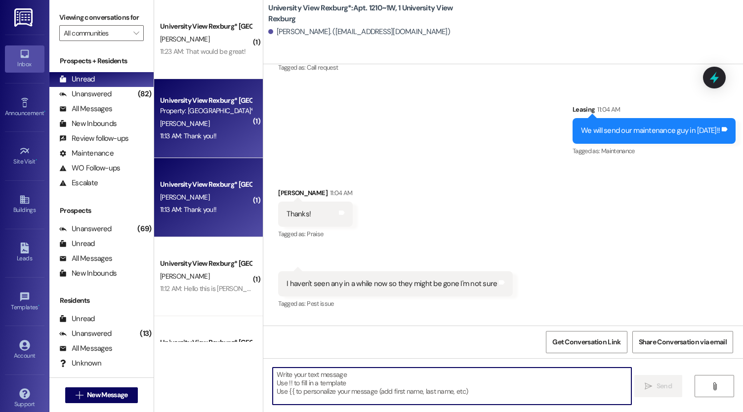
click at [380, 396] on textarea at bounding box center [452, 386] width 359 height 37
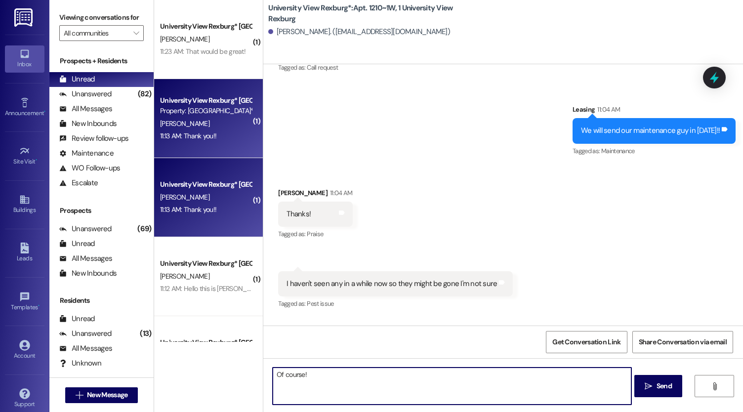
type textarea "Of course!!"
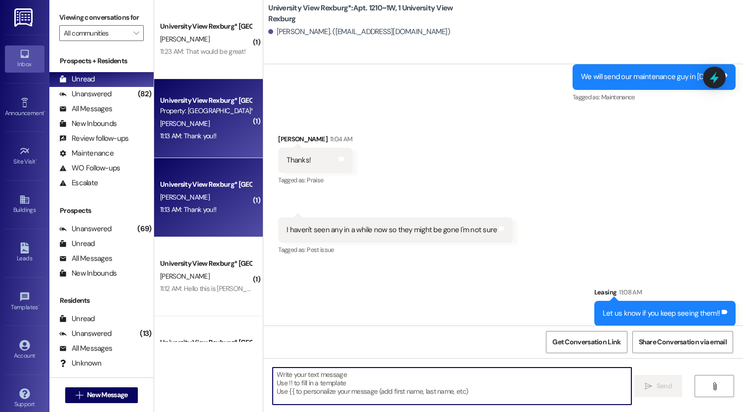
scroll to position [23413, 0]
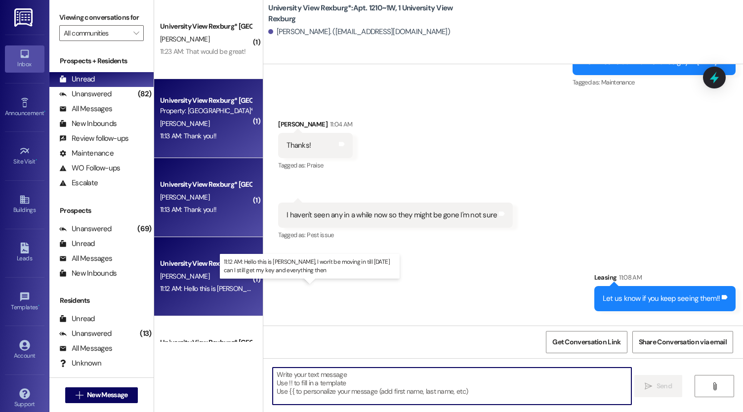
click at [199, 288] on div "11:12 AM: Hello this is [PERSON_NAME], I won't be moving in till [DATE] can I s…" at bounding box center [314, 288] width 309 height 9
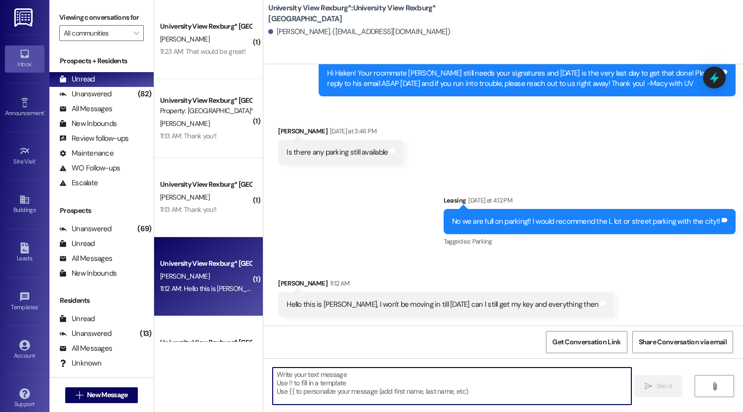
click at [322, 395] on textarea at bounding box center [452, 386] width 359 height 37
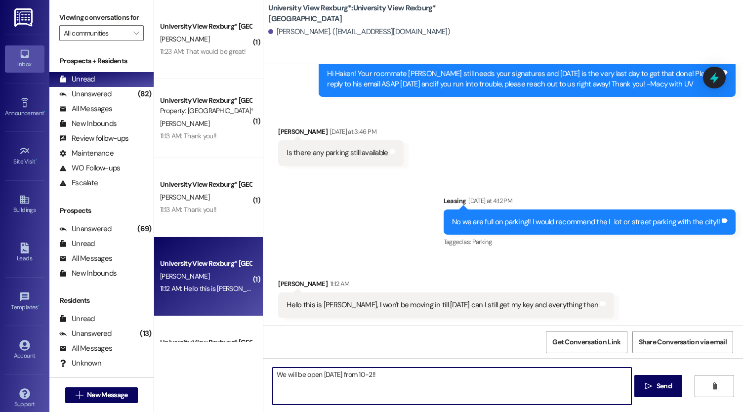
type textarea "We will be open [DATE] from 10-2!!"
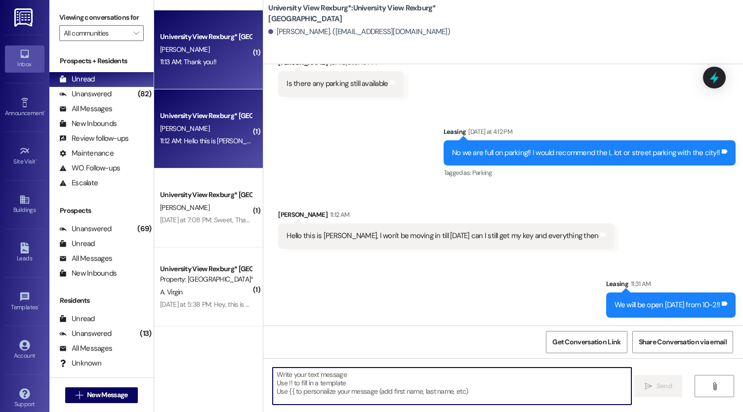
scroll to position [211, 0]
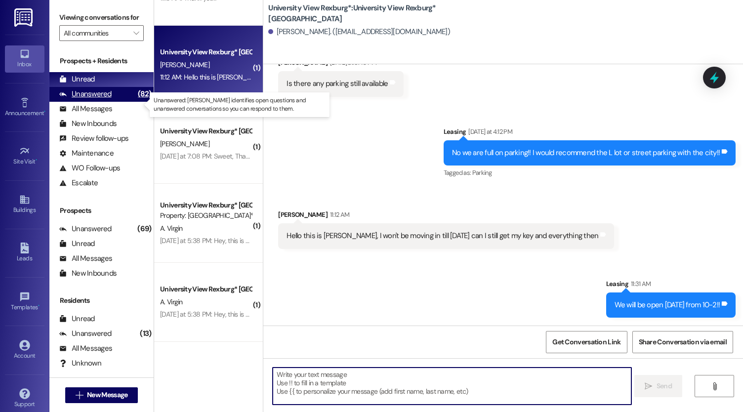
click at [116, 99] on div "Unanswered (82)" at bounding box center [101, 94] width 104 height 15
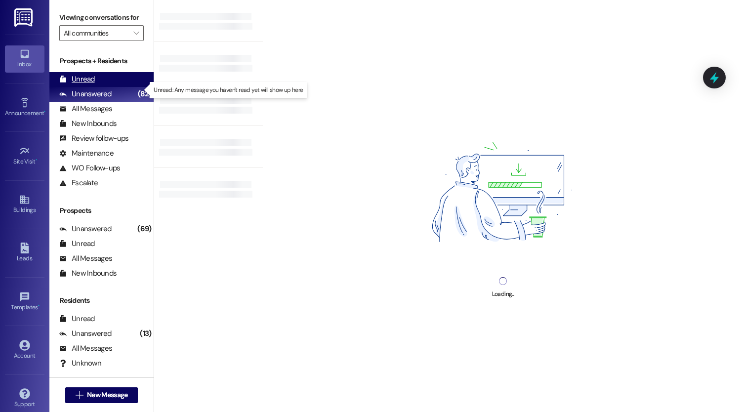
click at [100, 87] on div "Unread (0)" at bounding box center [101, 79] width 104 height 15
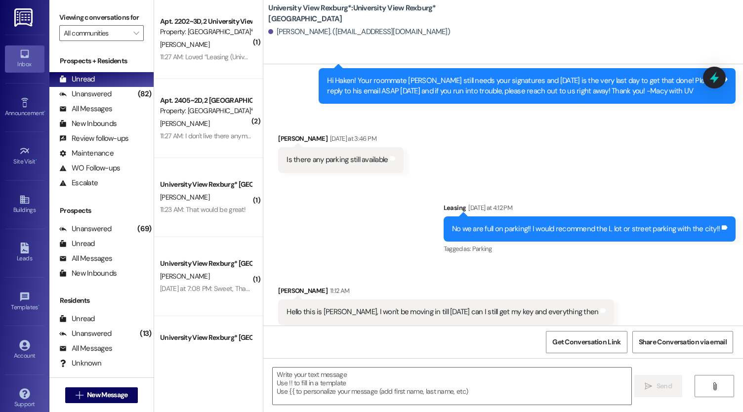
scroll to position [454, 0]
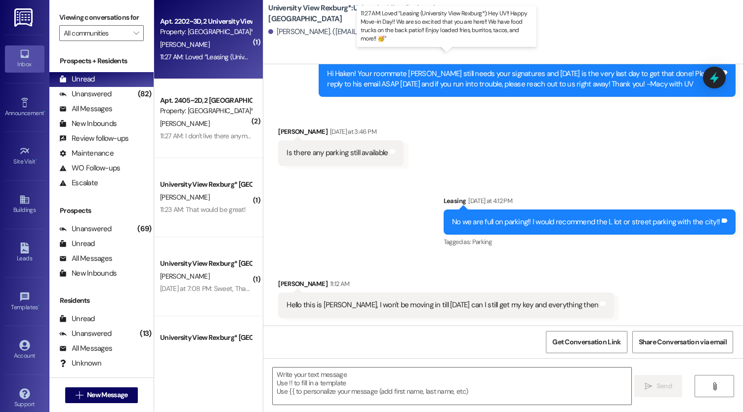
click at [205, 59] on div "11:27 AM: Loved “Leasing (University View Rexburg*): Hey UV!! Happy Move-in Day…" at bounding box center [461, 56] width 603 height 9
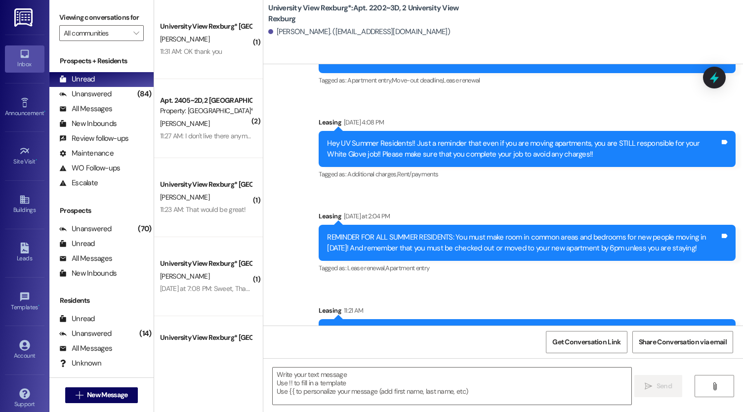
scroll to position [28531, 0]
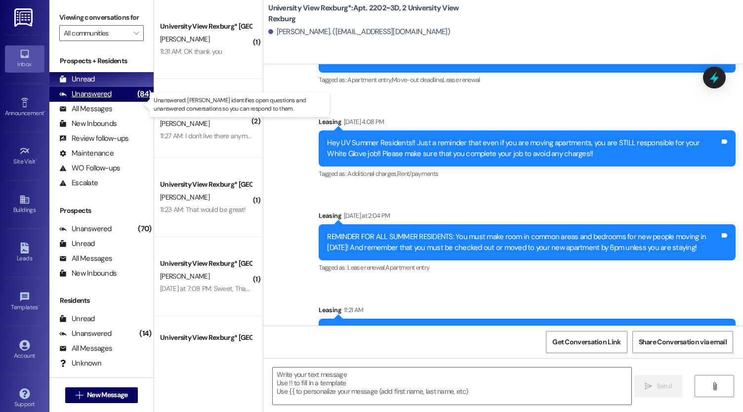
click at [124, 101] on div "Unanswered (84)" at bounding box center [101, 94] width 104 height 15
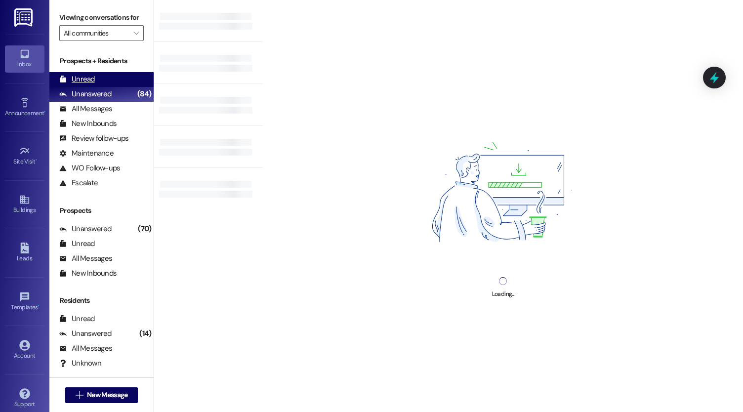
click at [111, 87] on div "Unread (0)" at bounding box center [101, 79] width 104 height 15
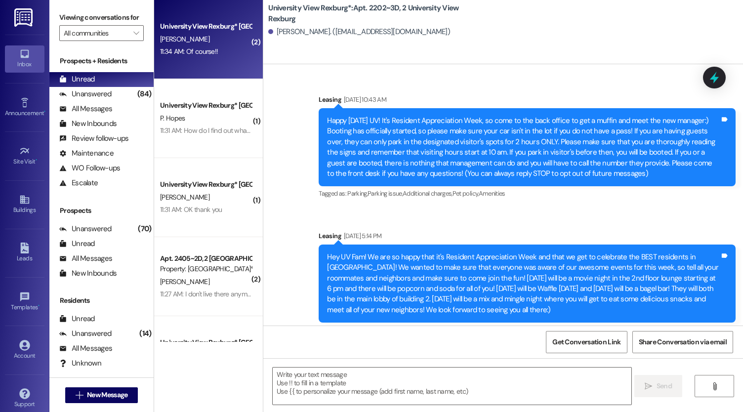
click at [198, 52] on div "11:34 AM: Of course!! 11:34 AM: Of course!!" at bounding box center [189, 51] width 58 height 9
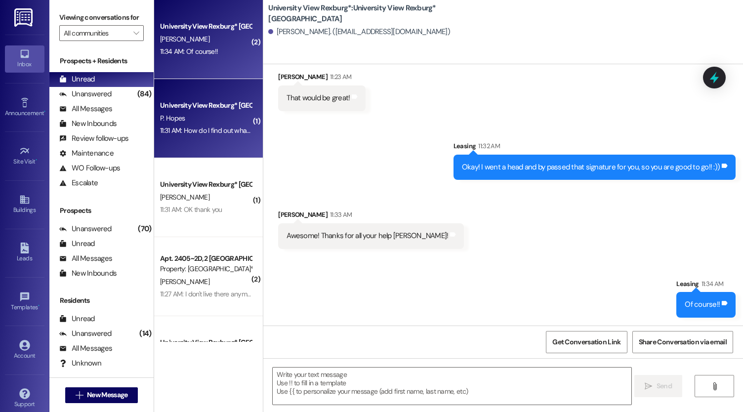
scroll to position [768, 0]
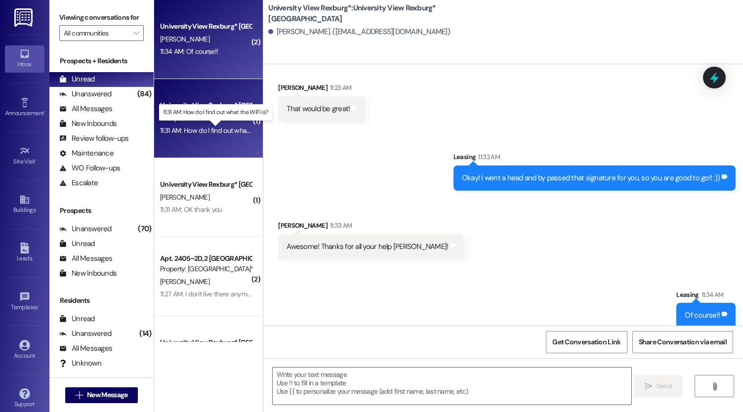
click at [195, 130] on div "11:31 AM: How do I find out what the WiFi is? 11:31 AM: How do I find out what …" at bounding box center [221, 130] width 123 height 9
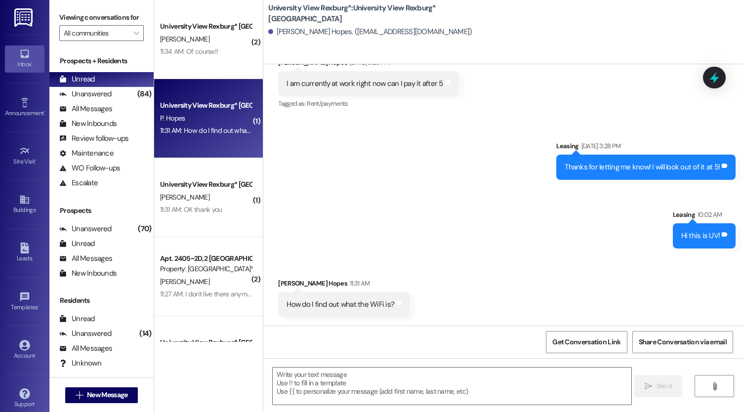
scroll to position [385, 0]
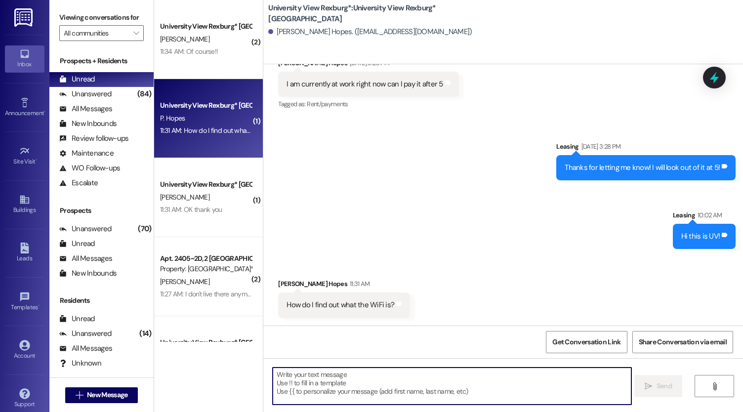
click at [330, 372] on textarea at bounding box center [452, 386] width 359 height 37
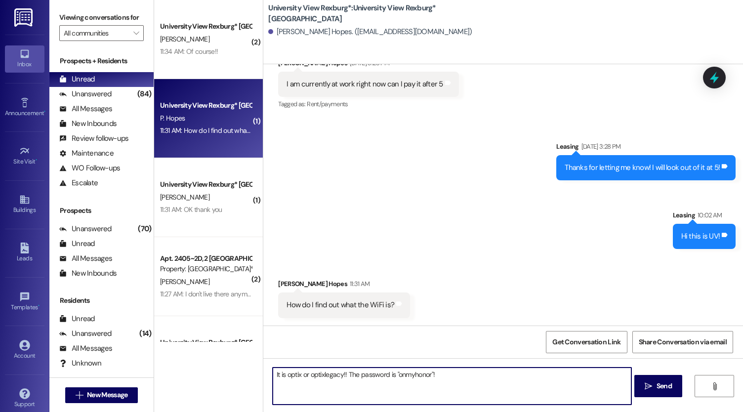
type textarea "It is optix or optixlegacy!! The password is "onmyhonor"!!"
